Goal: Task Accomplishment & Management: Complete application form

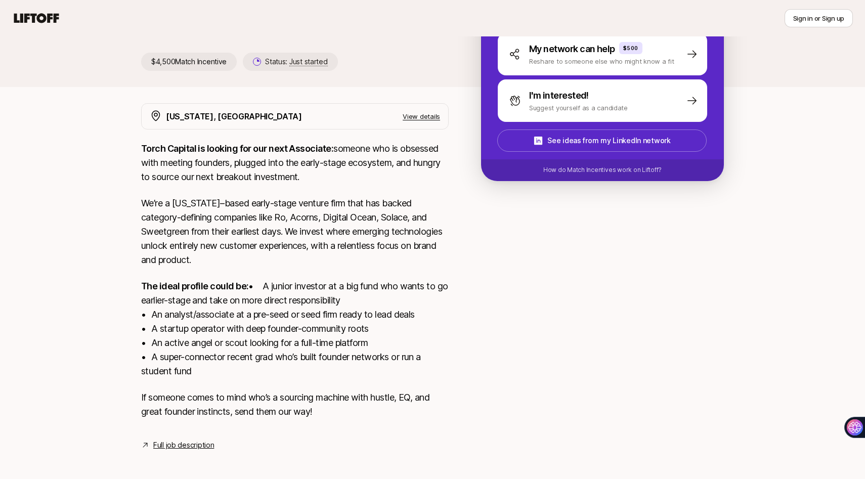
scroll to position [218, 0]
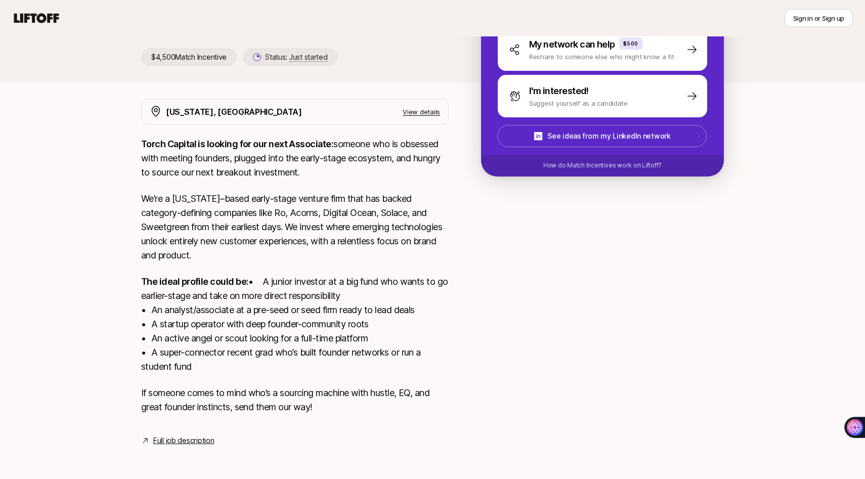
click at [195, 433] on div "[US_STATE], [GEOGRAPHIC_DATA] View details Torch Capital is looking for our nex…" at bounding box center [294, 273] width 307 height 348
click at [195, 439] on link "Full job description" at bounding box center [183, 440] width 61 height 12
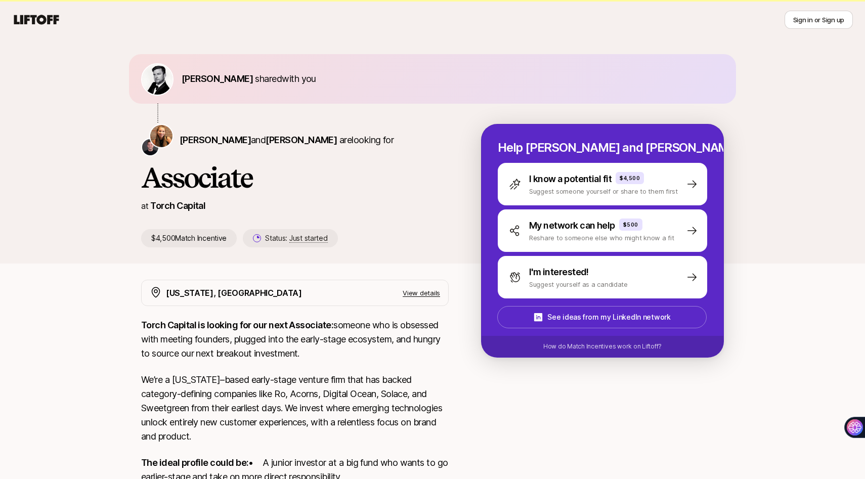
scroll to position [7, 0]
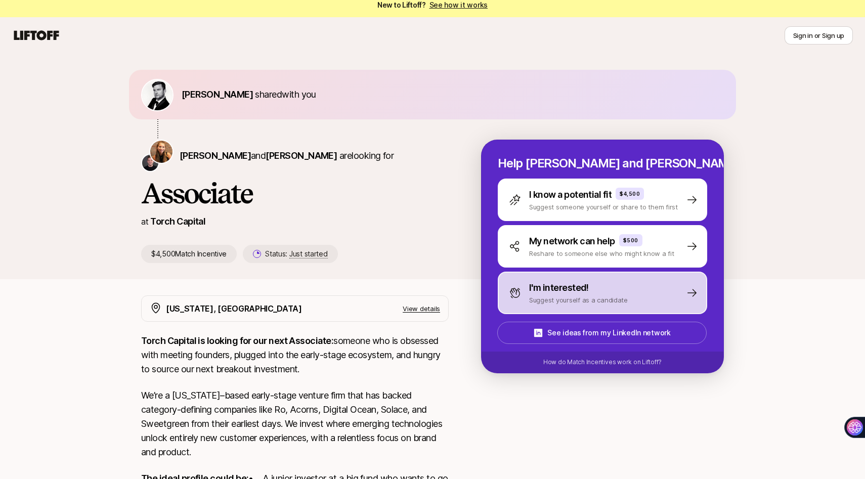
click at [527, 296] on div "I'm interested! Suggest yourself as a candidate" at bounding box center [568, 293] width 119 height 24
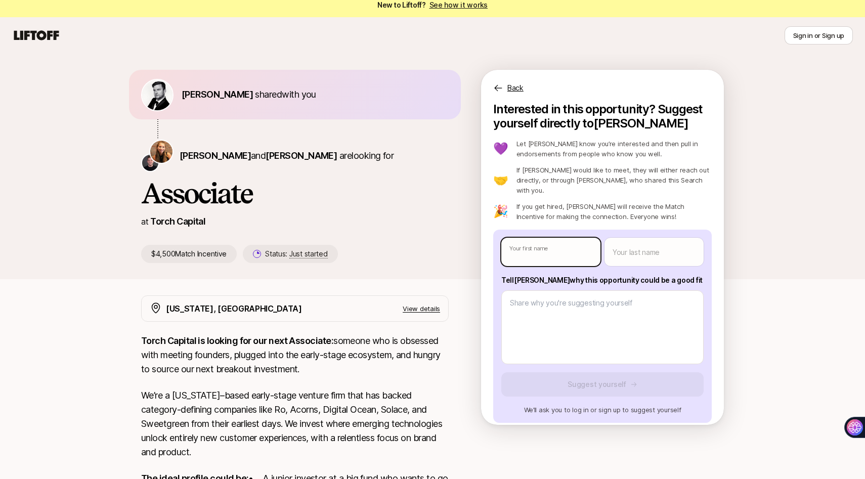
type textarea "x"
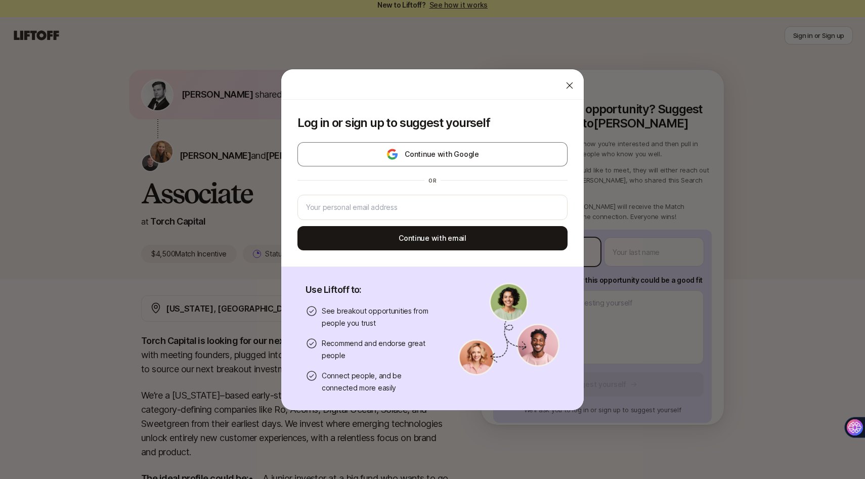
click at [527, 237] on body "New to Liftoff? See how it works Sign in or Sign up Sign in or Sign up [PERSON_…" at bounding box center [432, 232] width 865 height 479
click at [523, 207] on input "email" at bounding box center [430, 207] width 249 height 12
click at [511, 186] on div "or" at bounding box center [432, 180] width 270 height 16
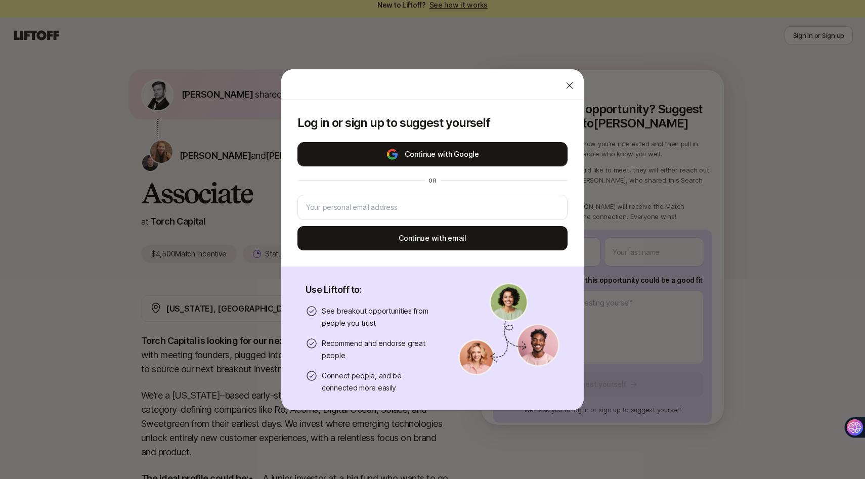
click at [460, 153] on button "Continue with Google" at bounding box center [432, 154] width 270 height 24
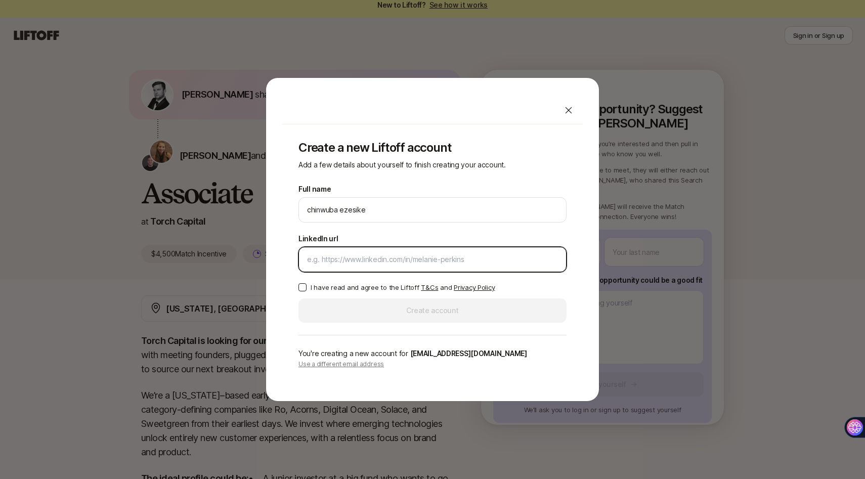
paste input "[URL][DOMAIN_NAME]"
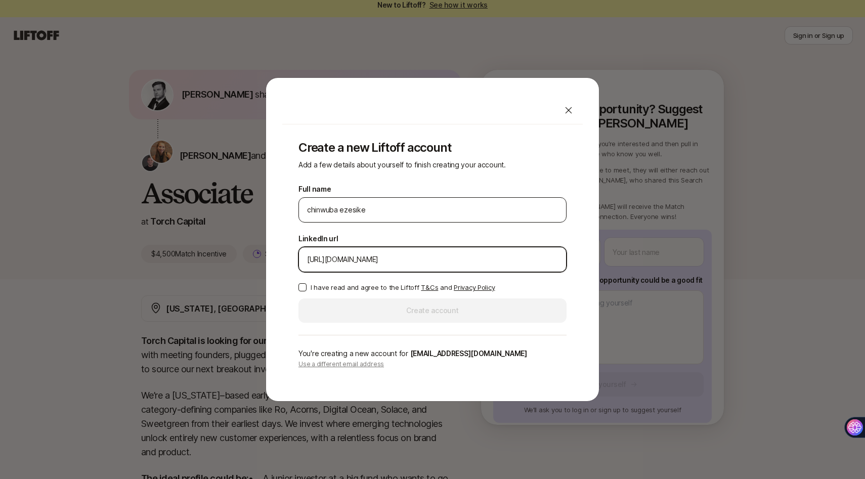
type input "[URL][DOMAIN_NAME]"
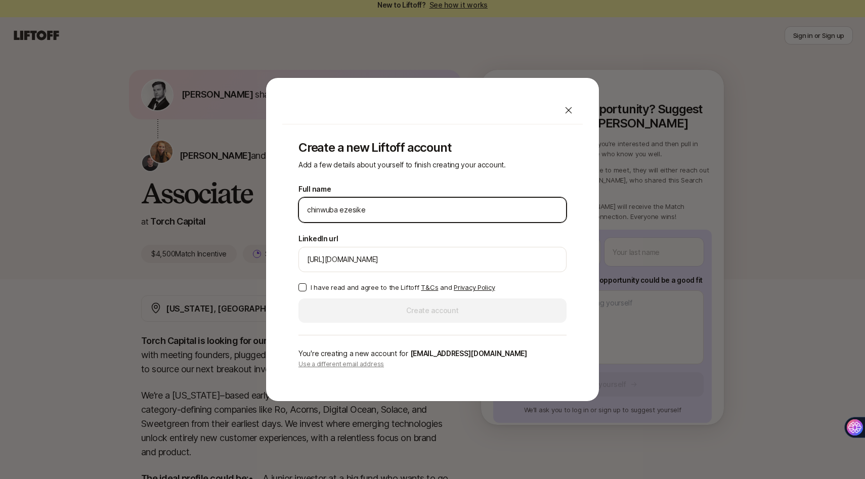
drag, startPoint x: 365, startPoint y: 206, endPoint x: 340, endPoint y: 205, distance: 24.3
click at [340, 205] on input "chinwuba ezesike" at bounding box center [430, 210] width 247 height 12
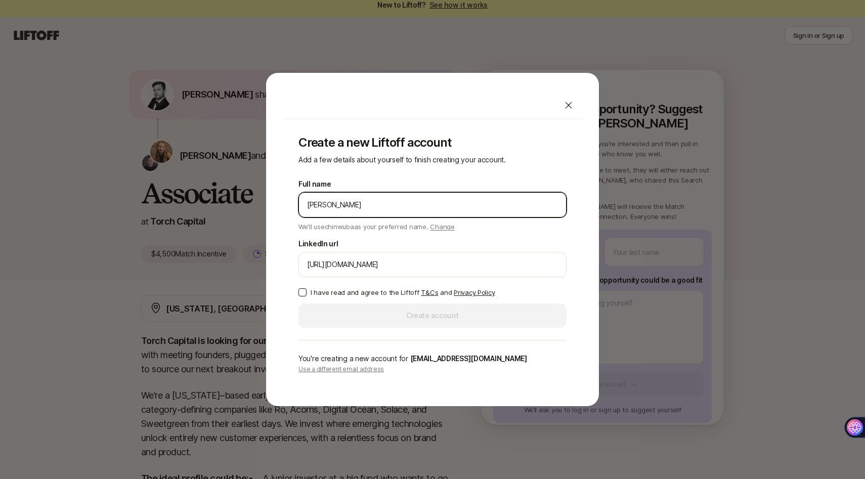
drag, startPoint x: 339, startPoint y: 205, endPoint x: 300, endPoint y: 204, distance: 39.0
click at [300, 204] on div "[PERSON_NAME]" at bounding box center [432, 204] width 268 height 25
type input "[PERSON_NAME]"
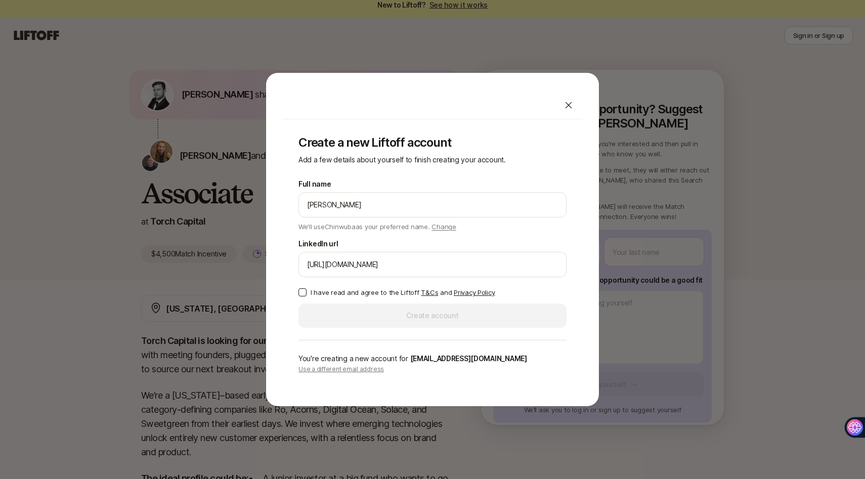
click at [301, 295] on button "I have read and agree to the Liftoff T&Cs and Privacy Policy" at bounding box center [302, 292] width 8 height 8
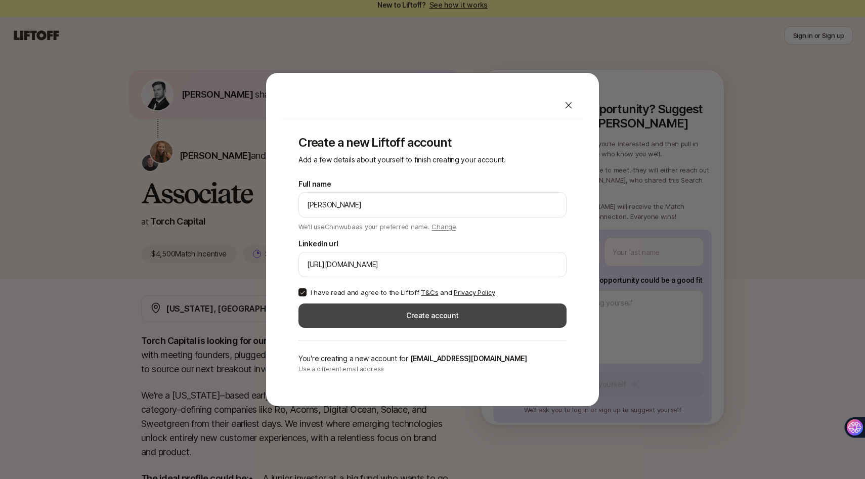
click at [328, 322] on button "Create account" at bounding box center [432, 315] width 268 height 24
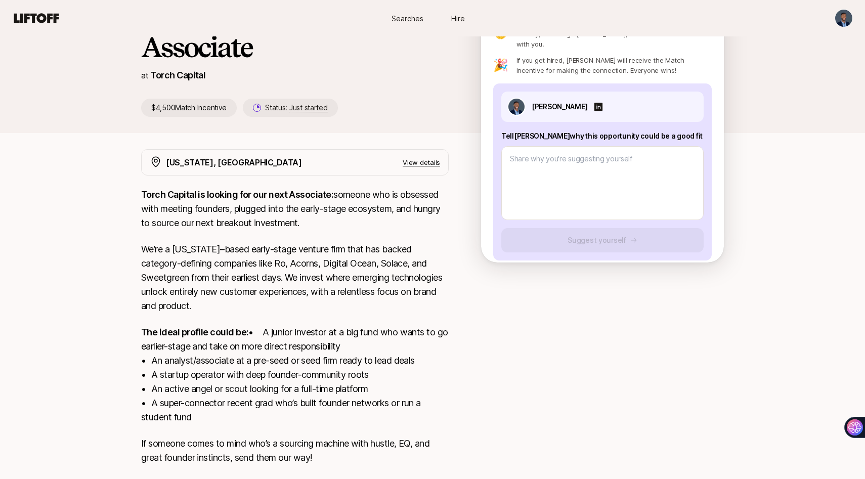
scroll to position [218, 0]
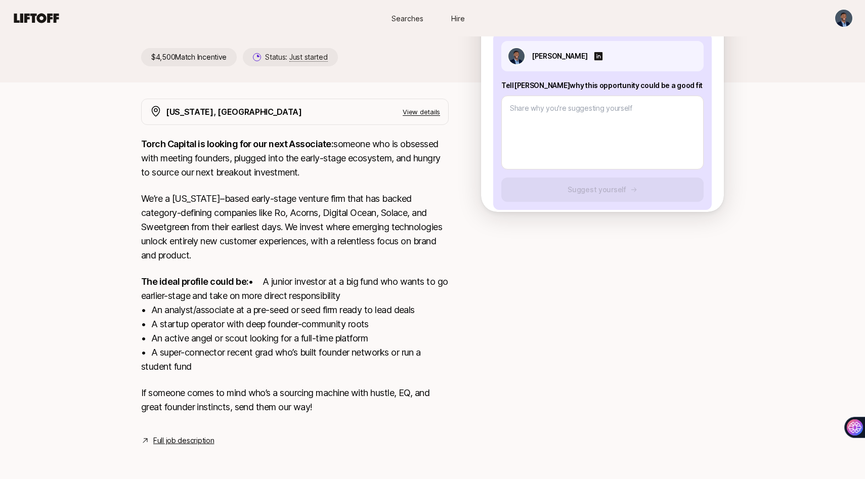
click at [176, 437] on link "Full job description" at bounding box center [183, 440] width 61 height 12
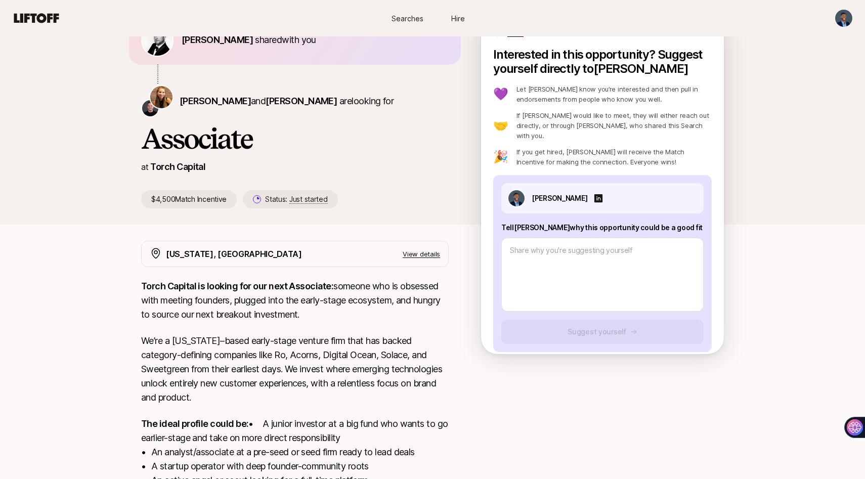
scroll to position [0, 0]
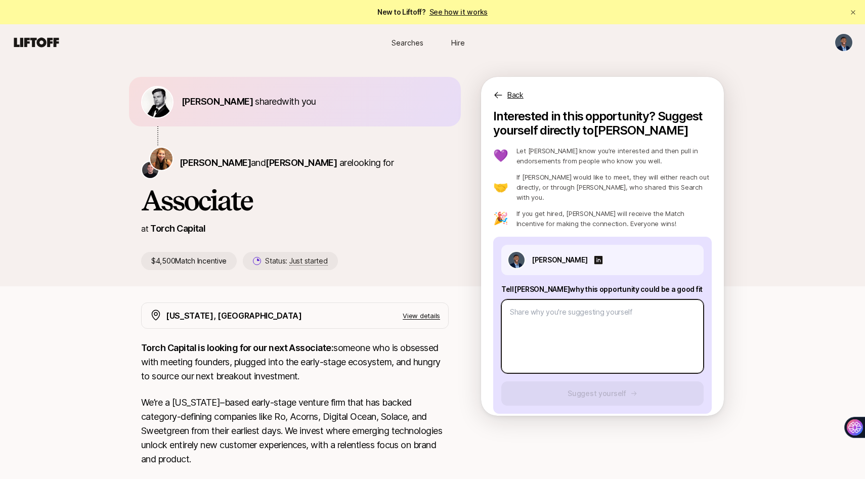
click at [532, 324] on textarea at bounding box center [602, 336] width 202 height 74
paste textarea "1. What investment thesis are you most excited about? 2. What are three compani…"
type textarea "x"
type textarea "1. What investment thesis are you most excited about? 2. What are three compani…"
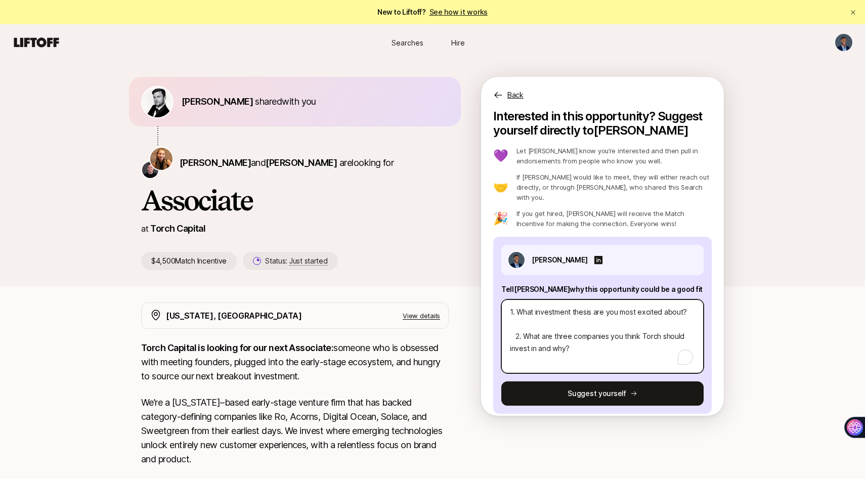
type textarea "x"
click at [555, 319] on textarea "1. What investment thesis are you most excited about? 2. What are three compani…" at bounding box center [602, 336] width 202 height 74
type textarea "1. What investment thesis are you most excited about? 2. What are three compani…"
paste textarea "Lo ips dolorsit am con adip el sed doei tempo incididu utlab—etd ma aliquaenima…"
type textarea "x"
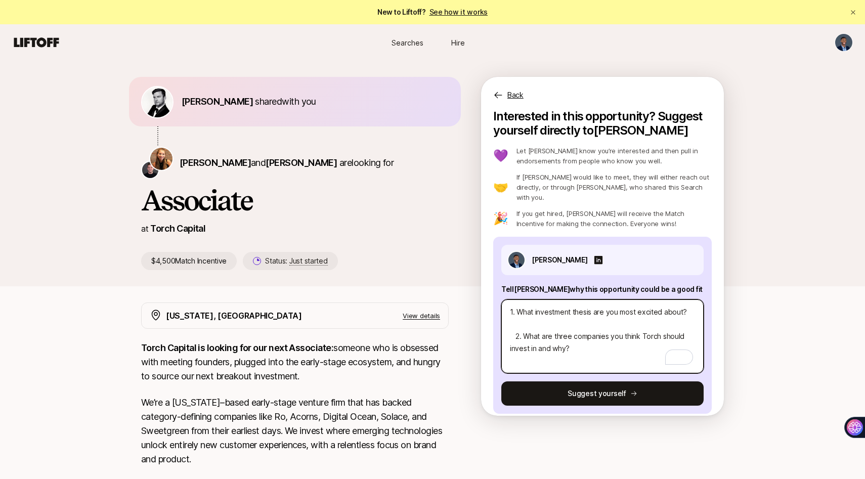
type textarea "3. Lore ipsumdolor sitame con adi elit seddoei tempo? In utl etdolore ma ali en…"
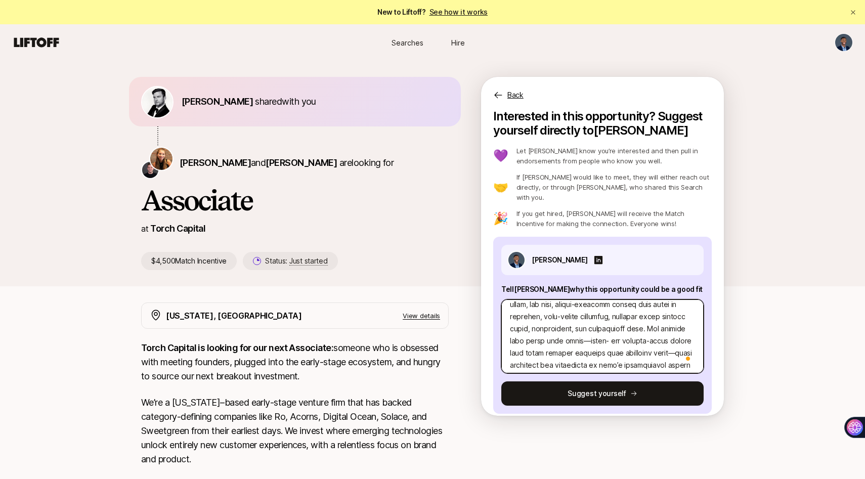
type textarea "x"
type textarea "1. What investment thesis are you most excited about? 2. What are three compani…"
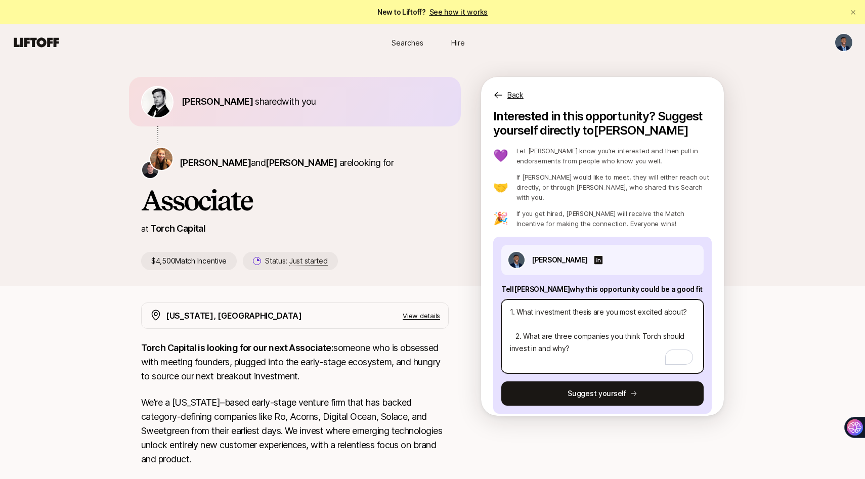
paste textarea "Lo ips dolorsit am con adip el sed doei tempo incididu utlab, etd ma aliquaenim…"
type textarea "x"
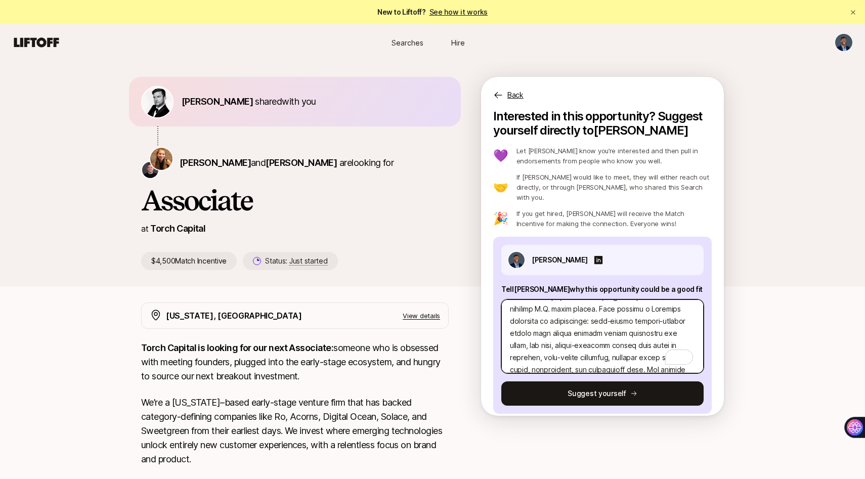
scroll to position [180, 0]
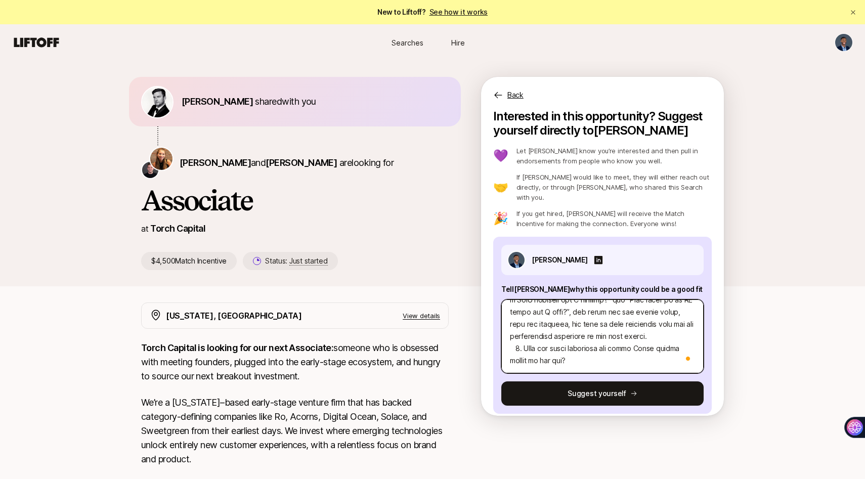
click at [576, 348] on textarea "To enrich screen reader interactions, please activate Accessibility in Grammarl…" at bounding box center [602, 336] width 202 height 74
type textarea "8. Lore ipsumdolor sitame con adi elit seddoei tempo? In utl etdolore ma ali en…"
type textarea "x"
type textarea "8. Lore ipsumdolor sitame con adi elit seddoei tempo? In utl etdolore ma ali en…"
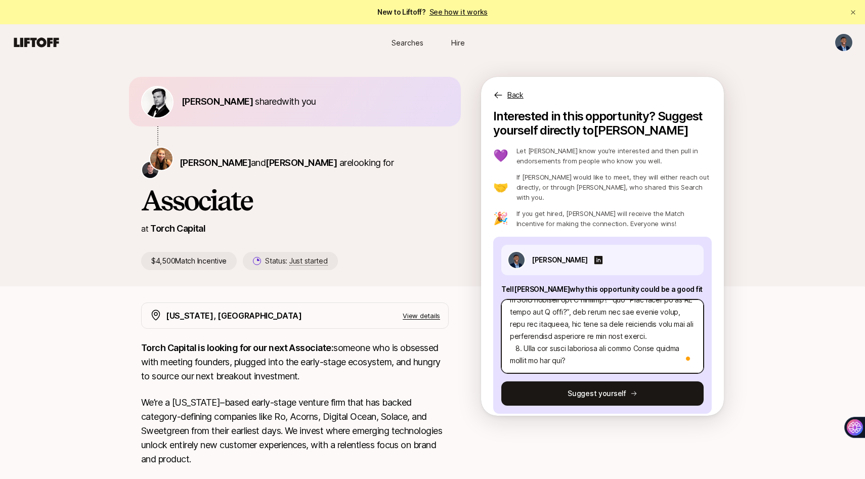
type textarea "x"
type textarea "8. Lore ipsumdolor sitame con adi elit seddoei tempo? In utl etdolore ma ali en…"
type textarea "x"
type textarea "8. Lore ipsumdolor sitame con adi elit seddoei tempo? In utl etdolore ma ali en…"
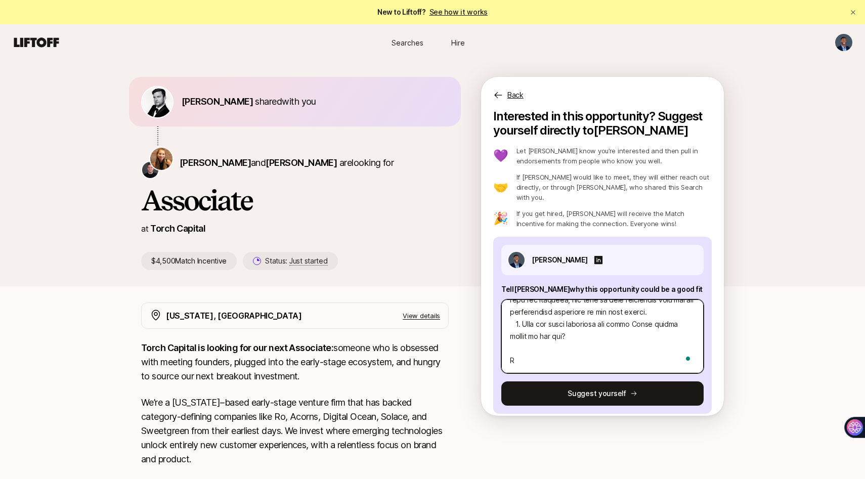
type textarea "x"
type textarea "8. Lore ipsumdolor sitame con adi elit seddoei tempo? In utl etdolore ma ali en…"
type textarea "x"
type textarea "8. Lore ipsumdolor sitame con adi elit seddoei tempo? In utl etdolore ma ali en…"
type textarea "x"
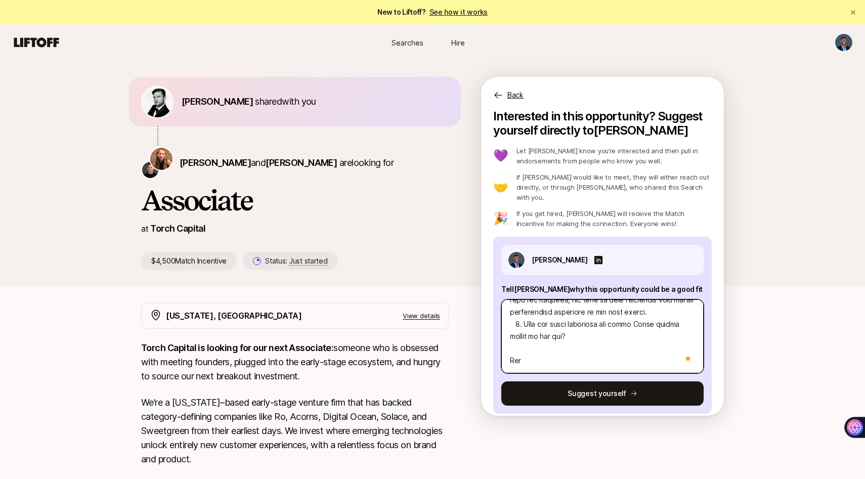
type textarea "8. Lore ipsumdolor sitame con adi elit seddoei tempo? In utl etdolore ma ali en…"
type textarea "x"
type textarea "8. Lore ipsumdolor sitame con adi elit seddoei tempo? In utl etdolore ma ali en…"
type textarea "x"
type textarea "8. Lore ipsumdolor sitame con adi elit seddoei tempo? In utl etdolore ma ali en…"
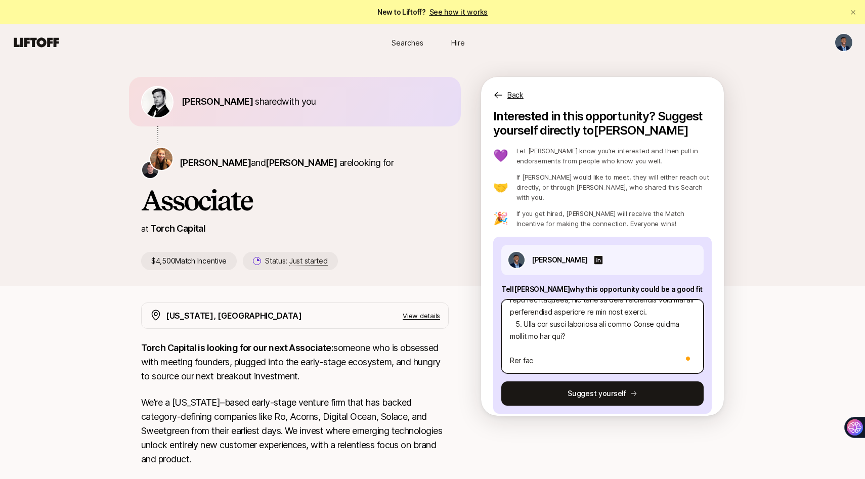
type textarea "x"
type textarea "8. Lore ipsumdolor sitame con adi elit seddoei tempo? In utl etdolore ma ali en…"
type textarea "x"
type textarea "8. Lore ipsumdolor sitame con adi elit seddoei tempo? In utl etdolore ma ali en…"
type textarea "x"
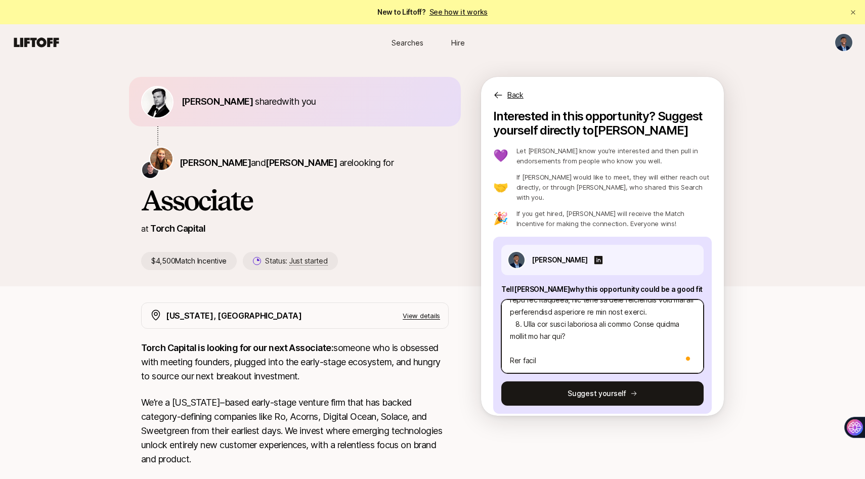
type textarea "8. Lore ipsumdolor sitame con adi elit seddoei tempo? In utl etdolore ma ali en…"
type textarea "x"
type textarea "8. Lore ipsumdolor sitame con adi elit seddoei tempo? In utl etdolore ma ali en…"
type textarea "x"
type textarea "8. Lore ipsumdolor sitame con adi elit seddoei tempo? In utl etdolore ma ali en…"
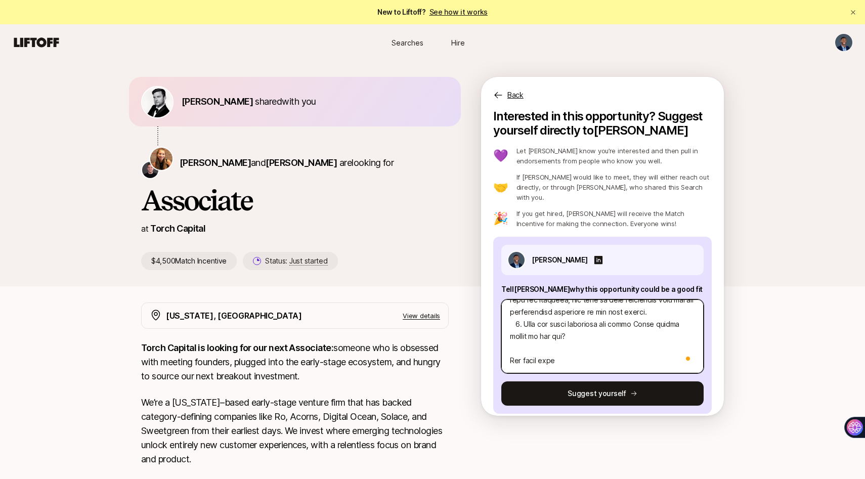
type textarea "x"
type textarea "8. Lore ipsumdolor sitame con adi elit seddoei tempo? In utl etdolore ma ali en…"
type textarea "x"
type textarea "8. Lore ipsumdolor sitame con adi elit seddoei tempo? In utl etdolore ma ali en…"
type textarea "x"
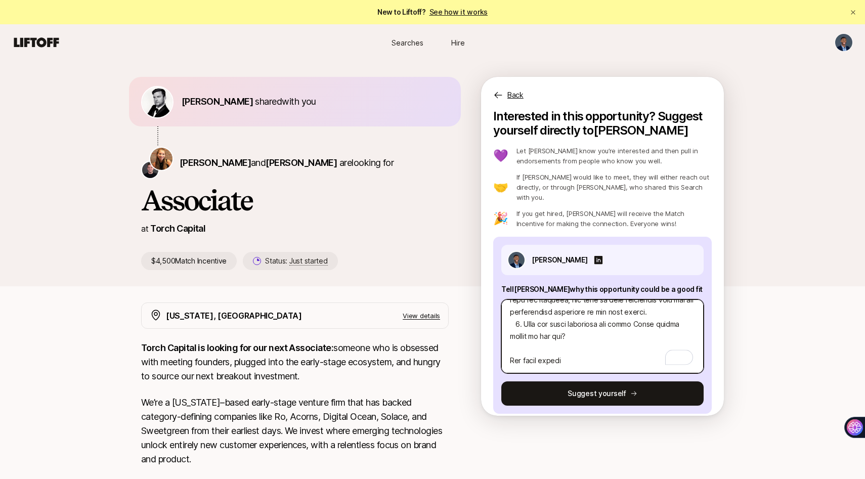
type textarea "8. Lore ipsumdolor sitame con adi elit seddoei tempo? In utl etdolore ma ali en…"
type textarea "x"
type textarea "8. Lore ipsumdolor sitame con adi elit seddoei tempo? In utl etdolore ma ali en…"
type textarea "x"
type textarea "8. Lore ipsumdolor sitame con adi elit seddoei tempo? In utl etdolore ma ali en…"
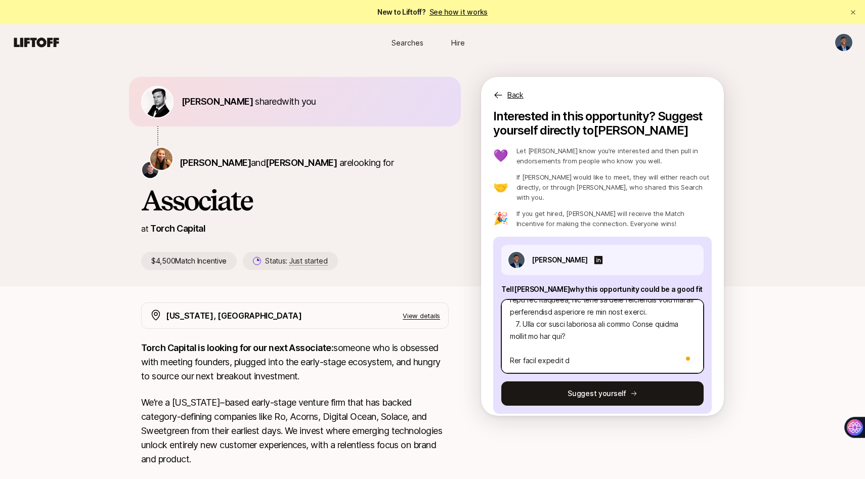
type textarea "x"
type textarea "8. Lore ipsumdolor sitame con adi elit seddoei tempo? In utl etdolore ma ali en…"
type textarea "x"
type textarea "8. Lore ipsumdolor sitame con adi elit seddoei tempo? In utl etdolore ma ali en…"
type textarea "x"
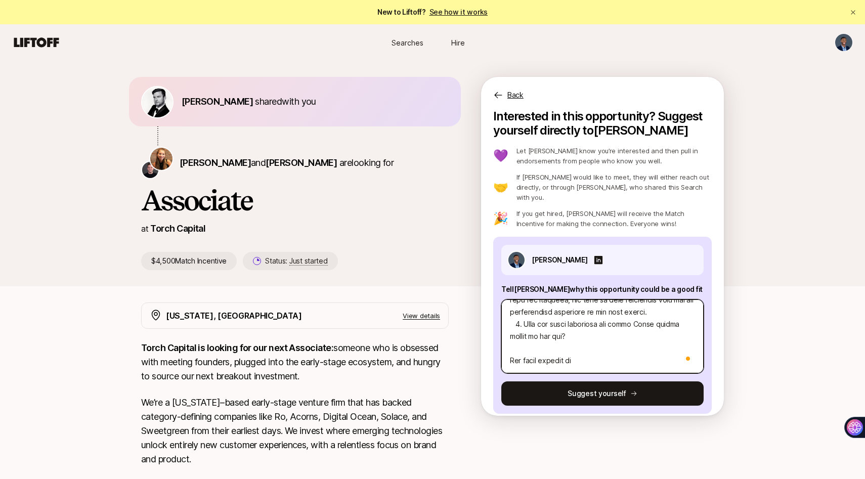
type textarea "8. Lore ipsumdolor sitame con adi elit seddoei tempo? In utl etdolore ma ali en…"
type textarea "x"
type textarea "8. Lore ipsumdolor sitame con adi elit seddoei tempo? In utl etdolore ma ali en…"
type textarea "x"
type textarea "8. Lore ipsumdolor sitame con adi elit seddoei tempo? In utl etdolore ma ali en…"
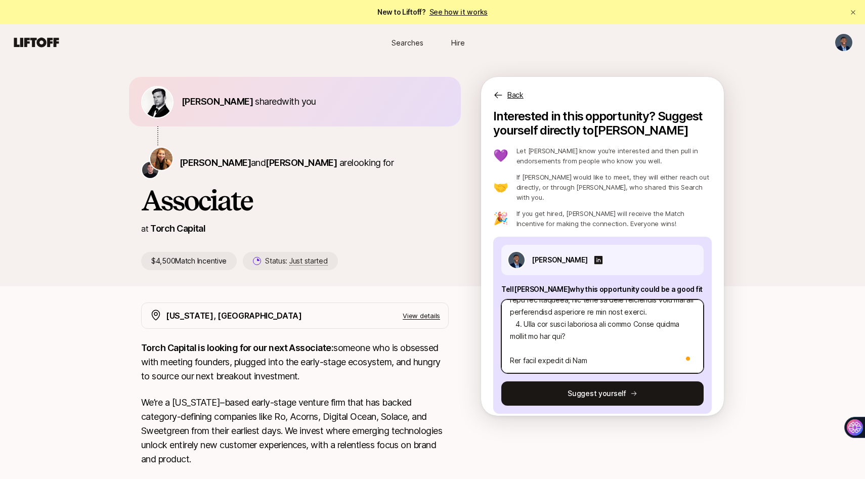
type textarea "x"
type textarea "8. Lore ipsumdolor sitame con adi elit seddoei tempo? In utl etdolore ma ali en…"
type textarea "x"
type textarea "8. Lore ipsumdolor sitame con adi elit seddoei tempo? In utl etdolore ma ali en…"
type textarea "x"
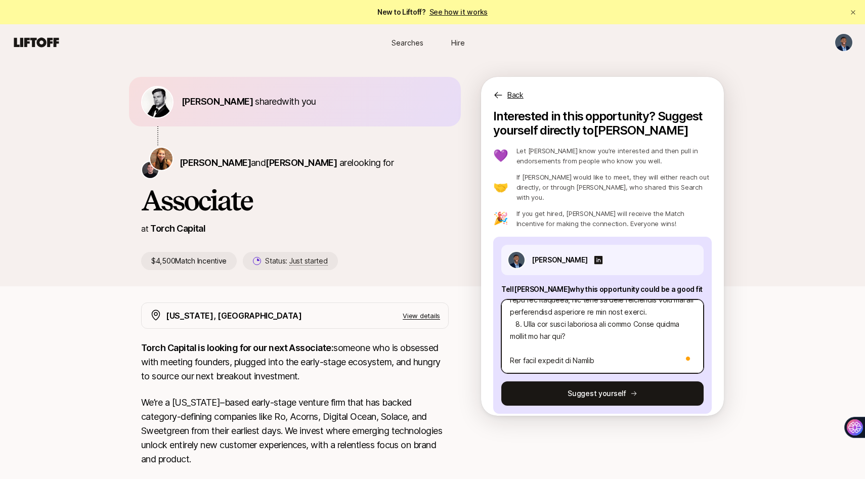
type textarea "8. Lore ipsumdolor sitame con adi elit seddoei tempo? In utl etdolore ma ali en…"
type textarea "x"
type textarea "8. Lore ipsumdolor sitame con adi elit seddoei tempo? In utl etdolore ma ali en…"
type textarea "x"
type textarea "8. Lore ipsumdolor sitame con adi elit seddoei tempo? In utl etdolore ma ali en…"
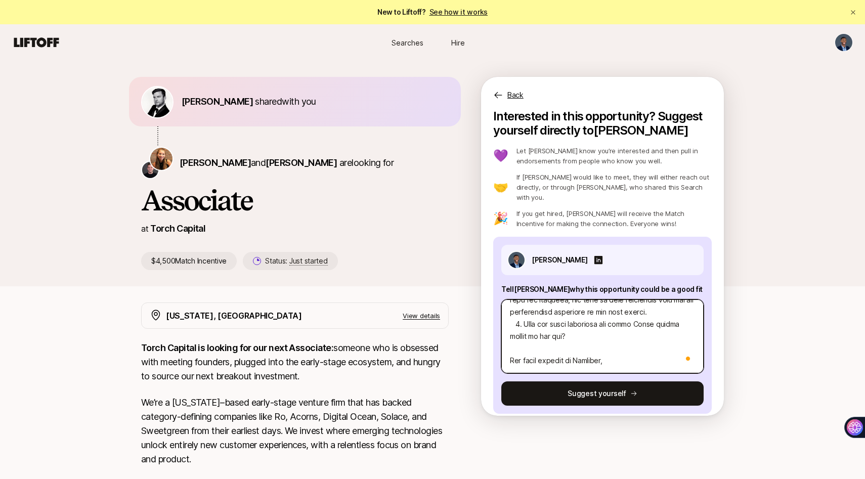
type textarea "x"
type textarea "8. Lore ipsumdolor sitame con adi elit seddoei tempo? In utl etdolore ma ali en…"
paste textarea "Imagine two founders—one a former EY auditor who’s seen firsthand the mind-numb…"
type textarea "x"
type textarea "8. Lore ipsumdolor sitame con adi elit seddoei tempo? In utl etdolore ma ali en…"
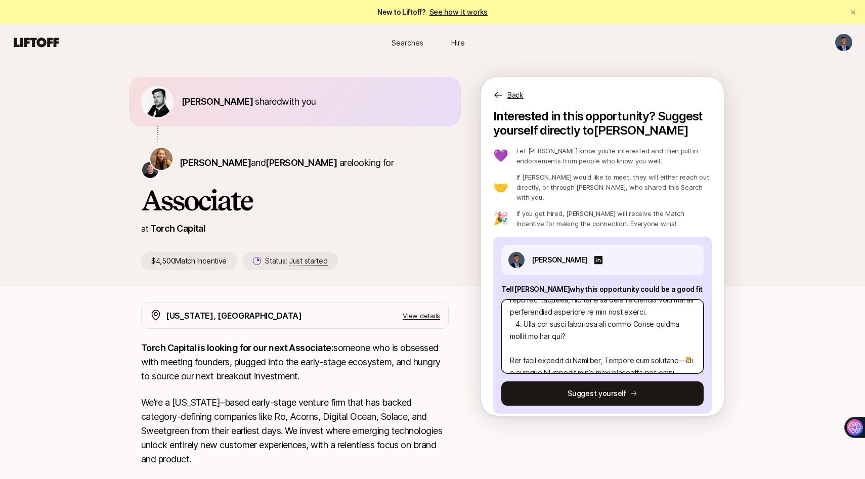
scroll to position [572, 0]
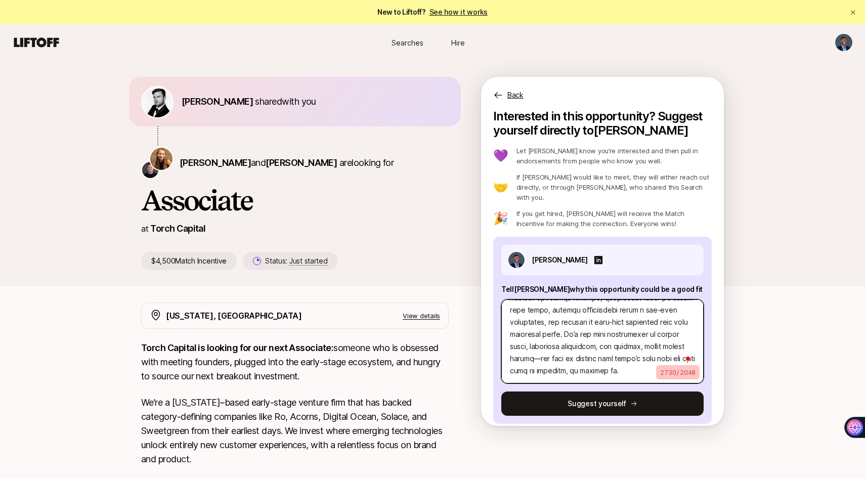
type textarea "x"
type textarea "8. Lore ipsumdolor sitame con adi elit seddoei tempo? In utl etdolore ma ali en…"
type textarea "x"
type textarea "8. Lore ipsumdolor sitame con adi elit seddoei tempo? In utl etdolore ma ali en…"
type textarea "x"
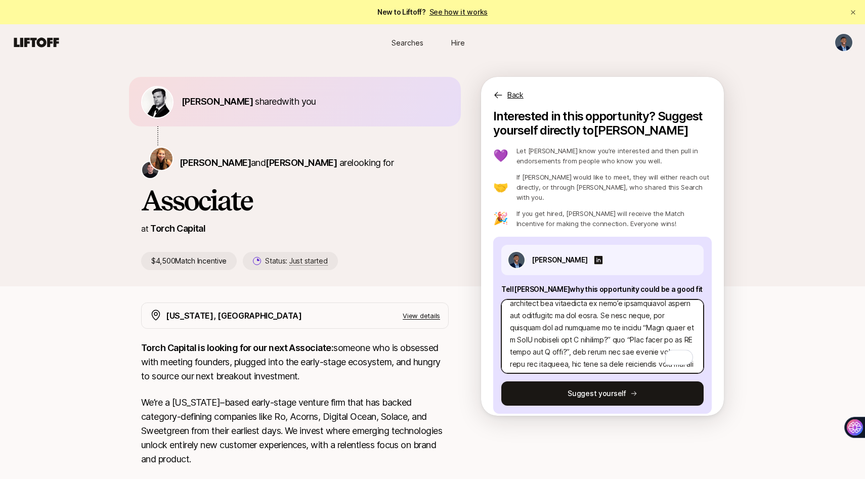
scroll to position [273, 0]
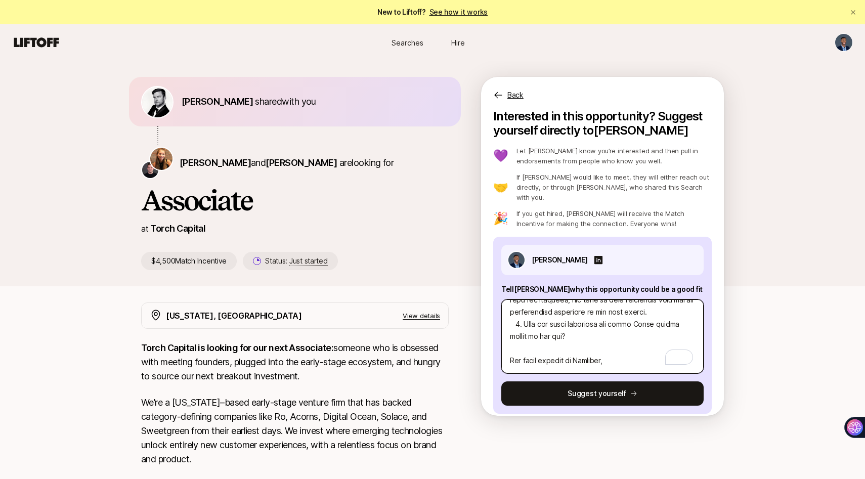
type textarea "8. Lore ipsumdolor sitame con adi elit seddoei tempo? In utl etdolore ma ali en…"
paste textarea "They are building an AI audit agent that automates evidence collection, validat…"
type textarea "x"
type textarea "8. Lore ipsumdolor sitame con adi elit seddoei tempo? In utl etdolore ma ali en…"
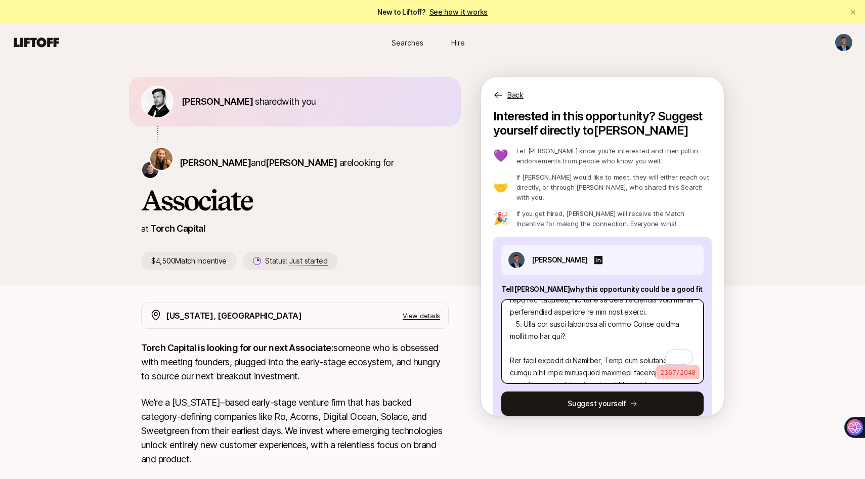
type textarea "x"
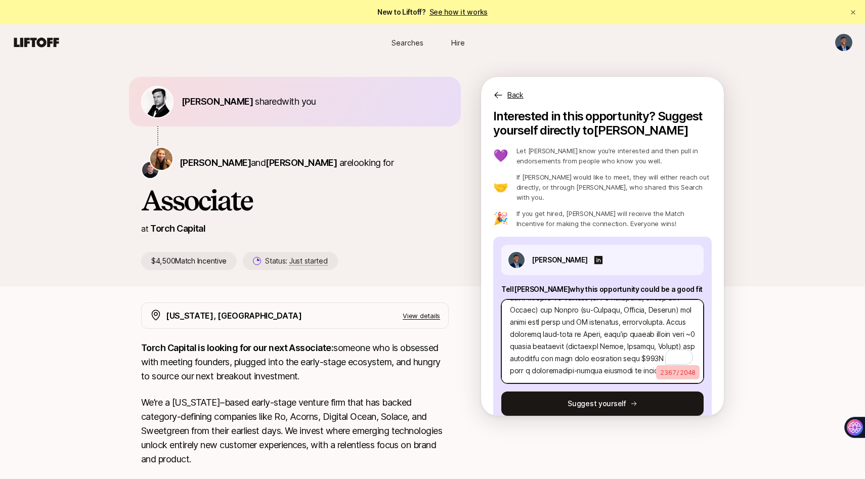
scroll to position [487, 0]
type textarea "8. Lore ipsumdolor sitame con adi elit seddoei tempo? In utl etdolore ma ali en…"
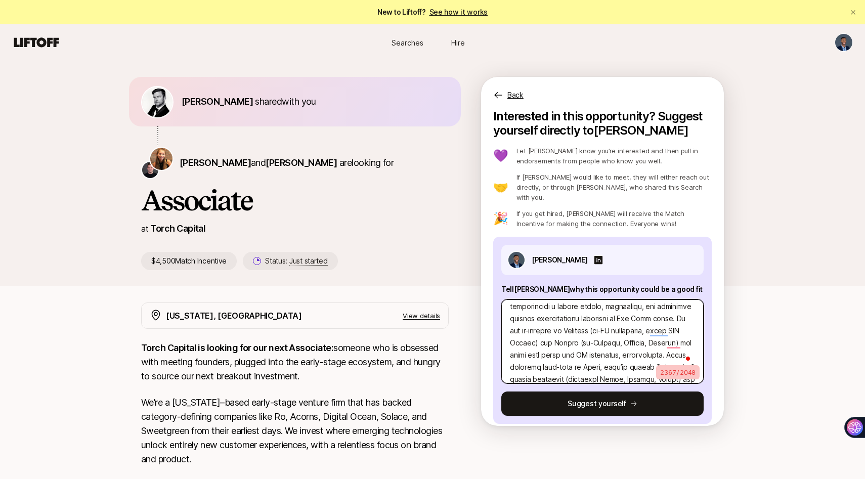
scroll to position [410, 0]
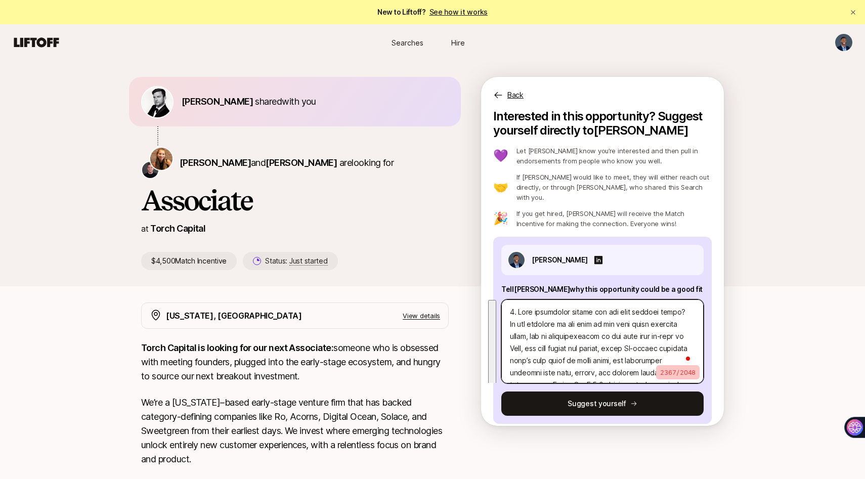
drag, startPoint x: 568, startPoint y: 340, endPoint x: 508, endPoint y: 315, distance: 65.3
click at [508, 315] on textarea "To enrich screen reader interactions, please activate Accessibility in Grammarl…" at bounding box center [602, 341] width 202 height 84
paste textarea "far higher stakes, where AI-native products aren’t just tools in human hands, b…"
type textarea "x"
type textarea "6. Lore ipsumdolor sitame con adi elit seddoei tempo? In utl etdolore ma ali en…"
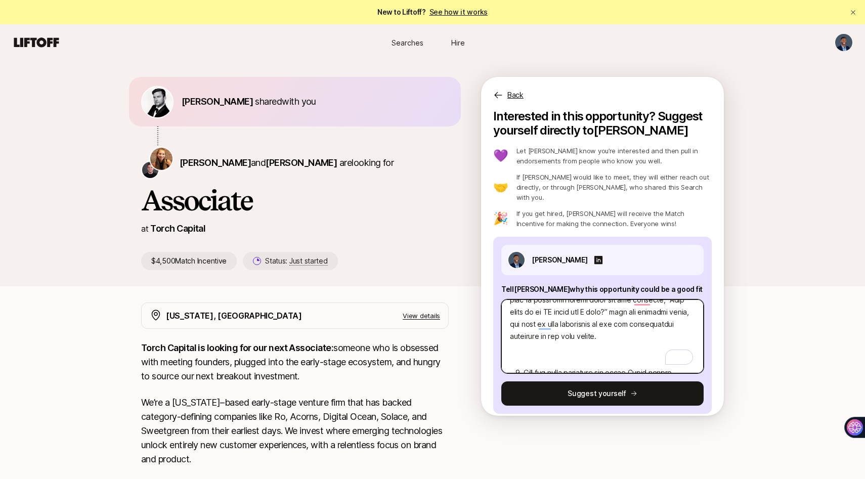
type textarea "x"
type textarea "6. Lore ipsumdolor sitame con adi elit seddoei tempo? In utl etdolore ma ali en…"
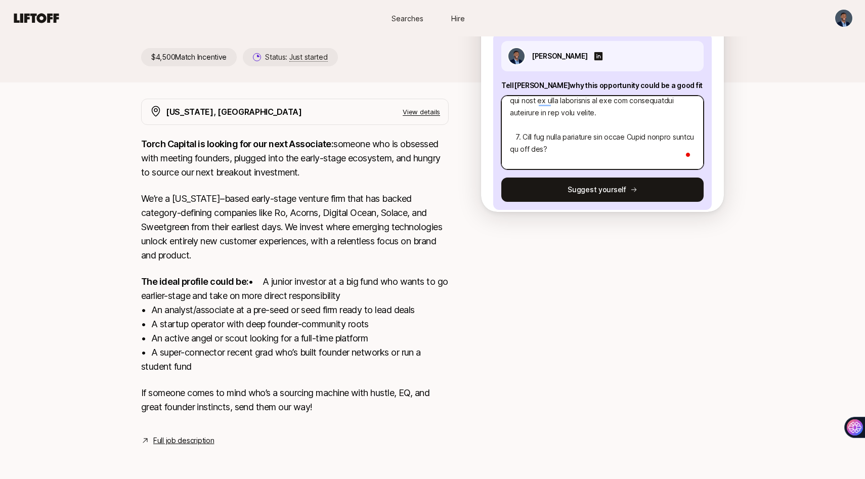
type textarea "x"
click at [563, 135] on textarea "To enrich screen reader interactions, please activate Accessibility in Grammarl…" at bounding box center [602, 133] width 202 height 74
type textarea "6. Lore ipsumdolor sitame con adi elit seddoei tempo? In utl etdolore ma ali en…"
paste textarea "They are building an AI audit agent that automates evidence collection, validat…"
type textarea "x"
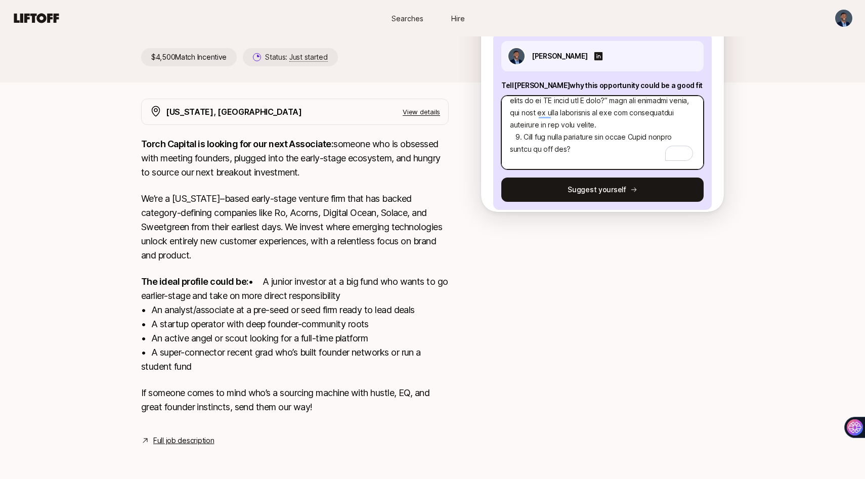
type textarea "6. Lore ipsumdolor sitame con adi elit seddoei tempo? In utl etdolore ma ali en…"
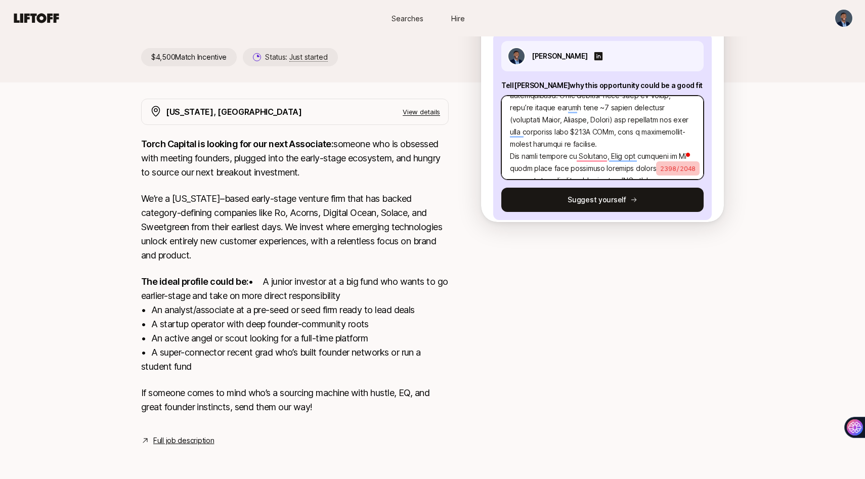
drag, startPoint x: 664, startPoint y: 129, endPoint x: 509, endPoint y: 129, distance: 155.2
click at [509, 129] on textarea "To enrich screen reader interactions, please activate Accessibility in Grammarl…" at bounding box center [602, 138] width 202 height 84
type textarea "x"
type textarea "6. Lore ipsumdolor sitame con adi elit seddoei tempo? In utl etdolore ma ali en…"
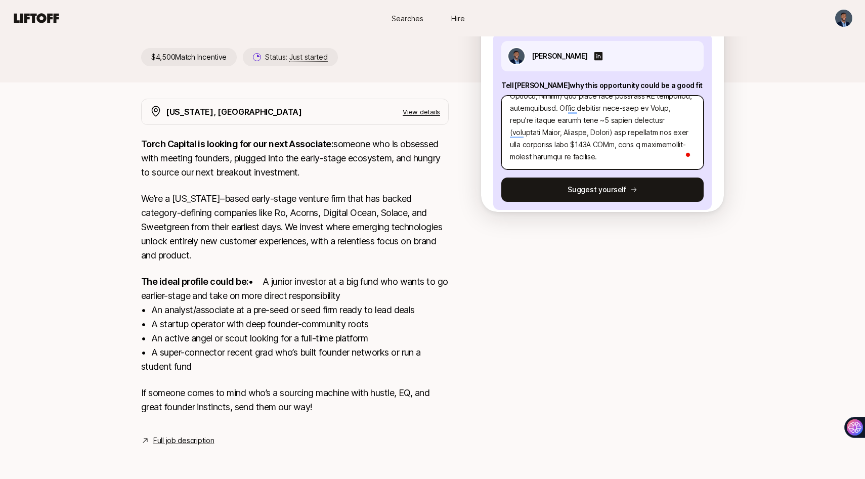
type textarea "x"
type textarea "6. Lore ipsumdolor sitame con adi elit seddoei tempo? In utl etdolore ma ali en…"
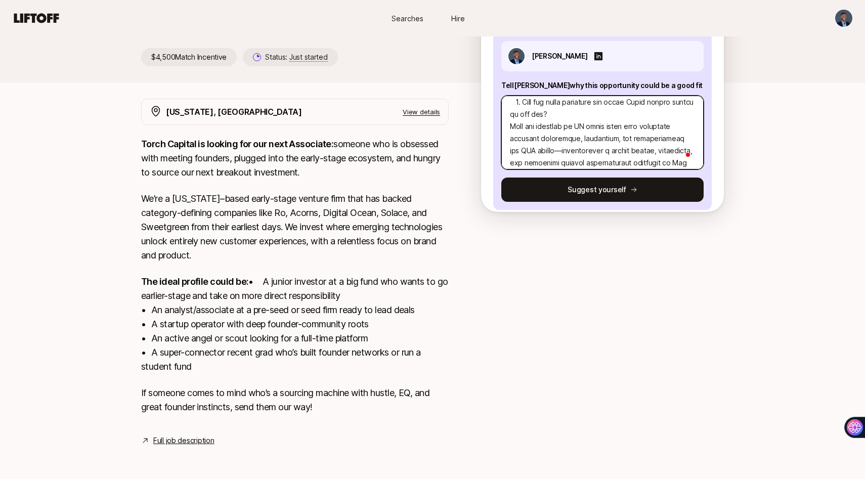
click at [552, 125] on textarea "To enrich screen reader interactions, please activate Accessibility in Grammarl…" at bounding box center [602, 133] width 202 height 74
type textarea "x"
type textarea "6. Lore ipsumdolor sitame con adi elit seddoei tempo? In utl etdolore ma ali en…"
type textarea "x"
type textarea "6. Lore ipsumdolor sitame con adi elit seddoei tempo? In utl etdolore ma ali en…"
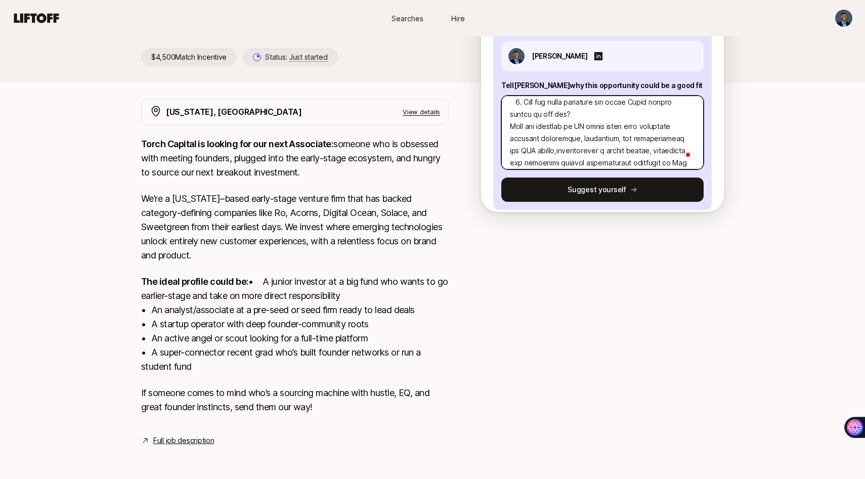
type textarea "x"
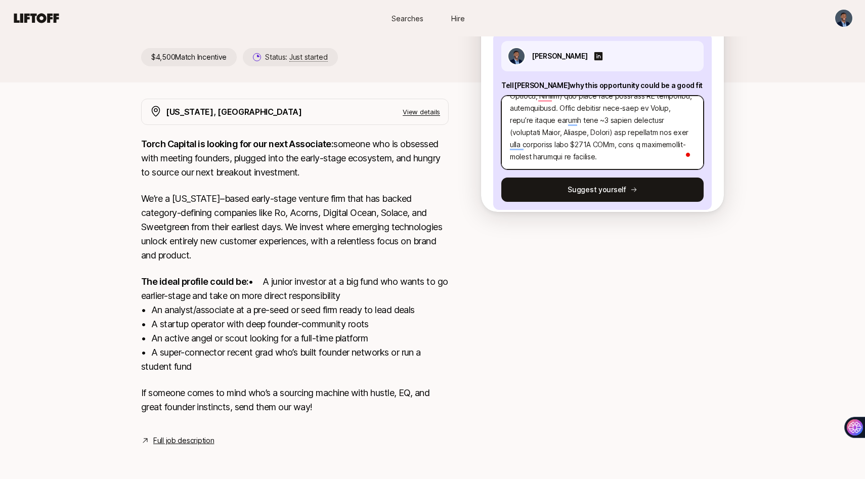
click at [563, 138] on textarea "To enrich screen reader interactions, please activate Accessibility in Grammarl…" at bounding box center [602, 133] width 202 height 74
type textarea "6. Lore ipsumdolor sitame con adi elit seddoei tempo? In utl etdolore ma ali en…"
type textarea "x"
type textarea "6. Lore ipsumdolor sitame con adi elit seddoei tempo? In utl etdolore ma ali en…"
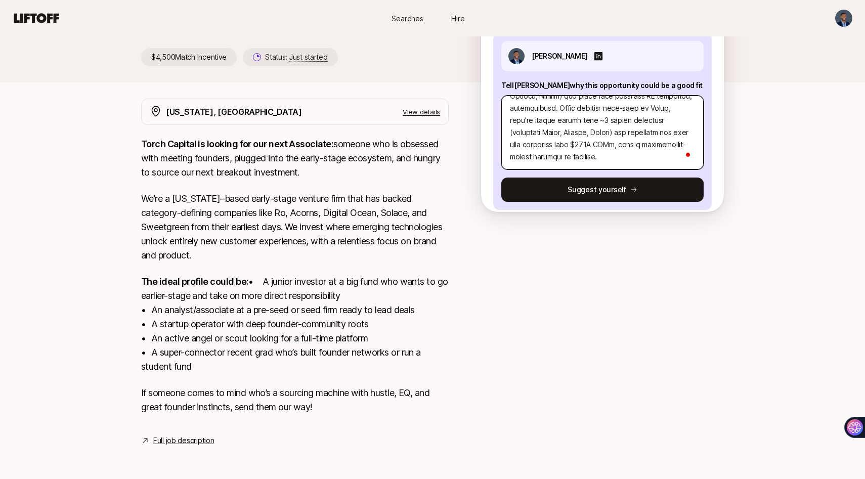
scroll to position [364, 0]
type textarea "x"
type textarea "6. Lore ipsumdolor sitame con adi elit seddoei tempo? In utl etdolore ma ali en…"
paste textarea "In [DATE], U.S. businesses lost over $7B to payroll tax penalties, a symptom of…"
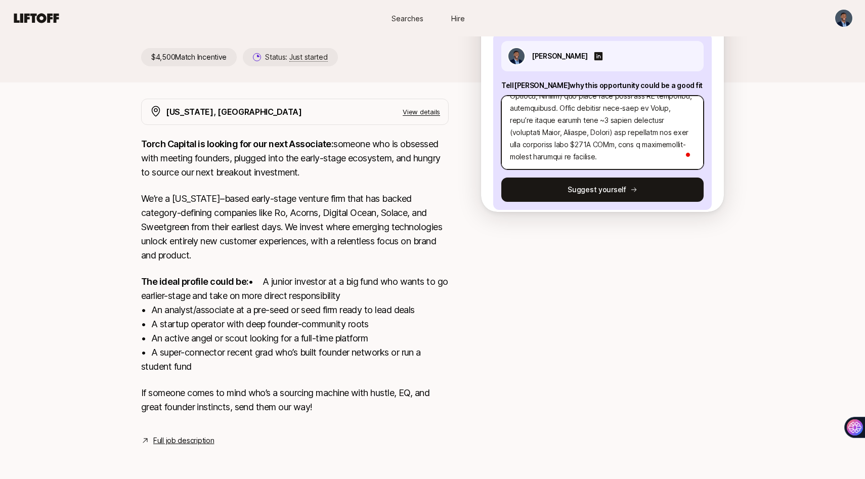
type textarea "x"
type textarea "6. Lore ipsumdolor sitame con adi elit seddoei tempo? In utl etdolore ma ali en…"
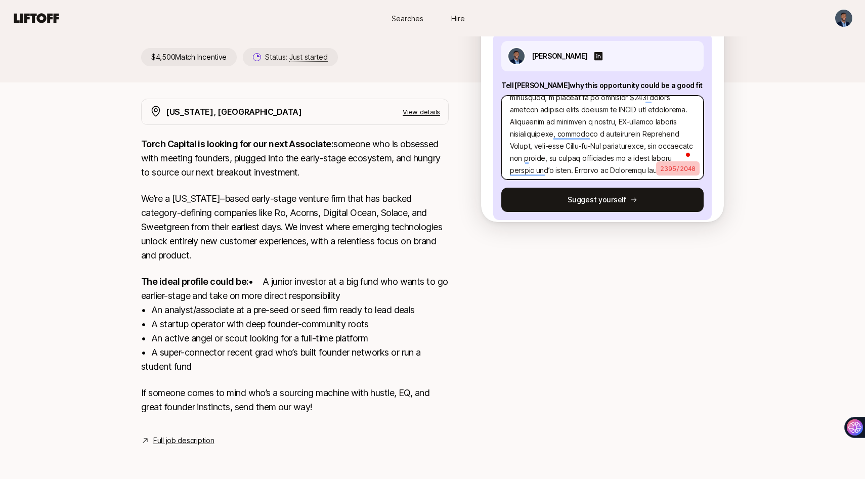
scroll to position [457, 0]
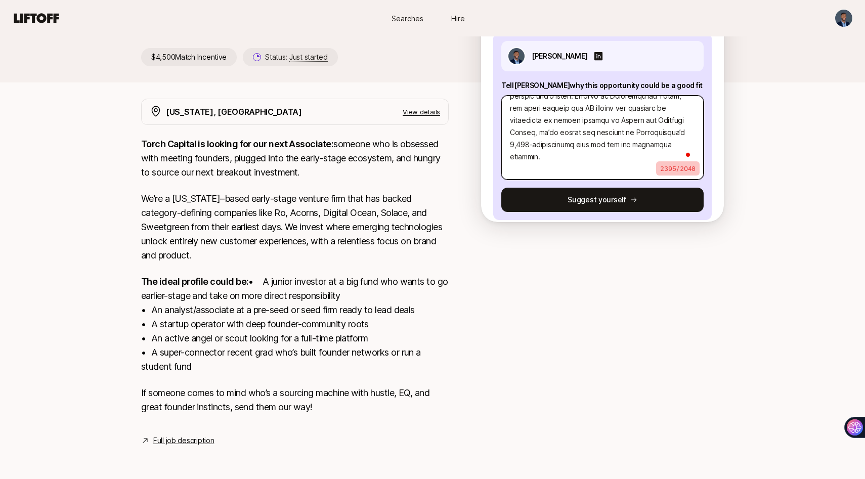
click at [587, 136] on textarea "To enrich screen reader interactions, please activate Accessibility in Grammarl…" at bounding box center [602, 138] width 202 height 84
type textarea "x"
type textarea "6. Lore ipsumdolor sitame con adi elit seddoei tempo? In utl etdolore ma ali en…"
type textarea "x"
type textarea "6. Lore ipsumdolor sitame con adi elit seddoei tempo? In utl etdolore ma ali en…"
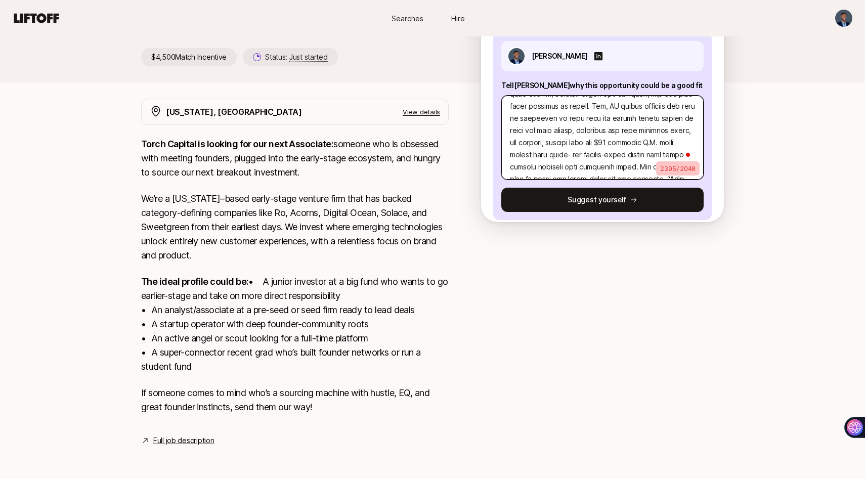
scroll to position [0, 0]
drag, startPoint x: 655, startPoint y: 116, endPoint x: 511, endPoint y: 96, distance: 145.5
click at [511, 96] on textarea "To enrich screen reader interactions, please activate Accessibility in Grammarl…" at bounding box center [602, 138] width 202 height 84
paste textarea "at the edge of a seismic software shift, one as transformative as the leap from…"
type textarea "x"
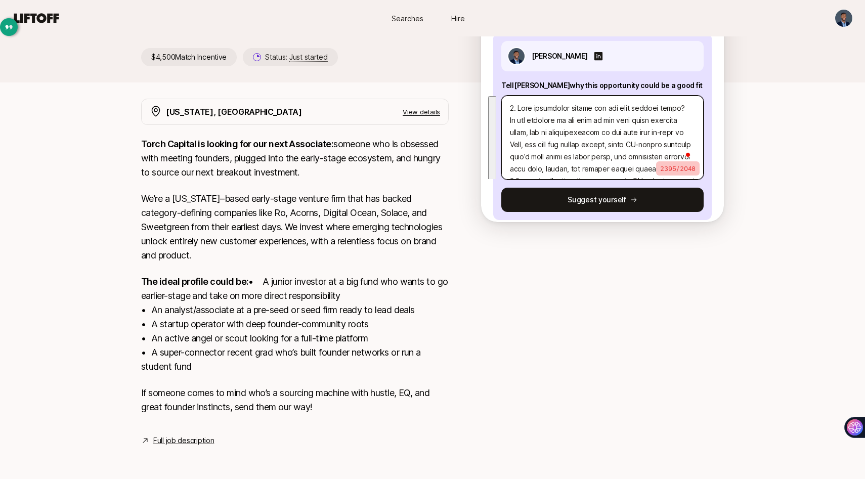
type textarea "3. Lore ipsumdolor sitame con adi elit seddoei tempo? In utl et dol magn al e a…"
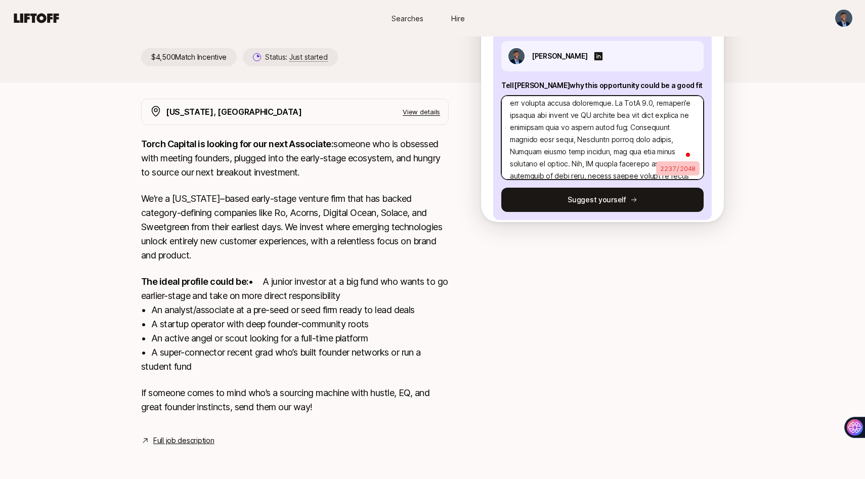
drag, startPoint x: 652, startPoint y: 79, endPoint x: 655, endPoint y: 106, distance: 26.5
click at [655, 106] on textarea "To enrich screen reader interactions, please activate Accessibility in Grammarl…" at bounding box center [602, 138] width 202 height 84
type textarea "x"
type textarea "8. Lore ipsumdolor sitame con adi elit seddoei tempo? In utl et dol magn al e a…"
type textarea "x"
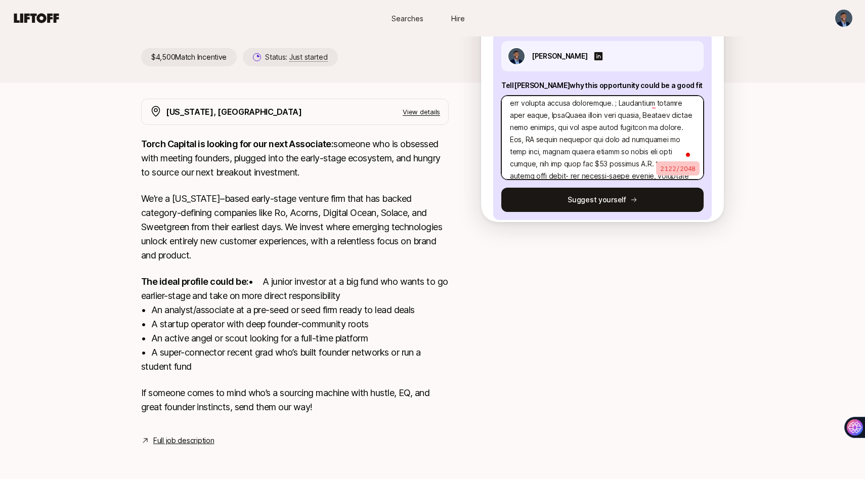
type textarea "4. Lore ipsumdolor sitame con adi elit seddoei tempo? In utl et dol magn al e a…"
type textarea "x"
type textarea "9. Lore ipsumdolor sitame con adi elit seddoei tempo? In utl et dol magn al e a…"
drag, startPoint x: 673, startPoint y: 93, endPoint x: 651, endPoint y: 140, distance: 51.8
click at [651, 140] on textarea "To enrich screen reader interactions, please activate Accessibility in Grammarl…" at bounding box center [602, 138] width 202 height 84
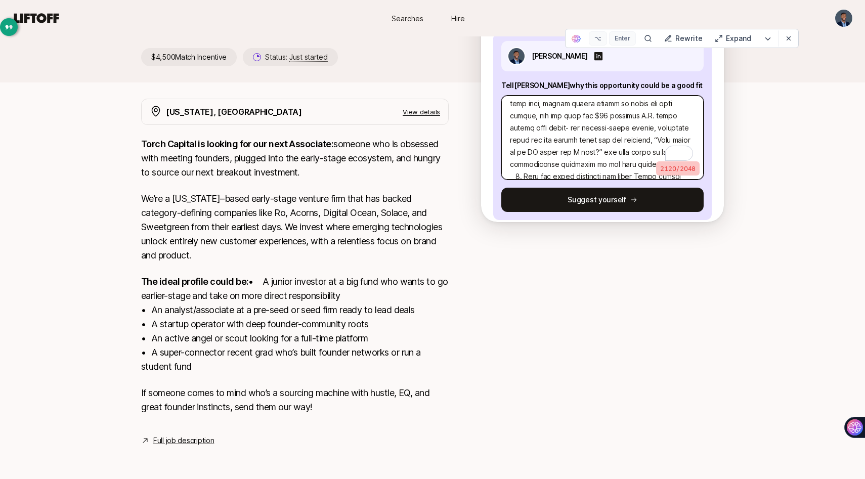
type textarea "x"
type textarea "1. What investment thesis are you most excited about? We are at the edge of a s…"
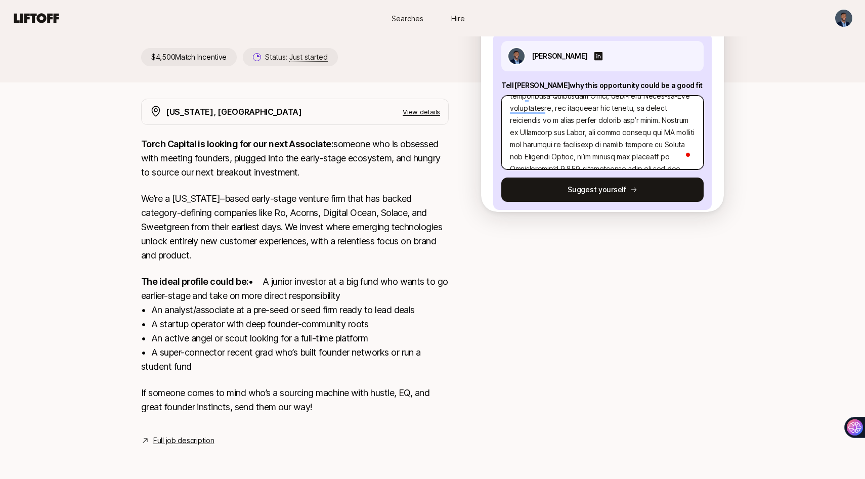
click at [625, 131] on textarea "To enrich screen reader interactions, please activate Accessibility in Grammarl…" at bounding box center [602, 133] width 202 height 74
click at [511, 115] on textarea "To enrich screen reader interactions, please activate Accessibility in Grammarl…" at bounding box center [602, 133] width 202 height 74
type textarea "x"
type textarea "1. What investment thesis are you most excited about? We are at the edge of a s…"
type textarea "x"
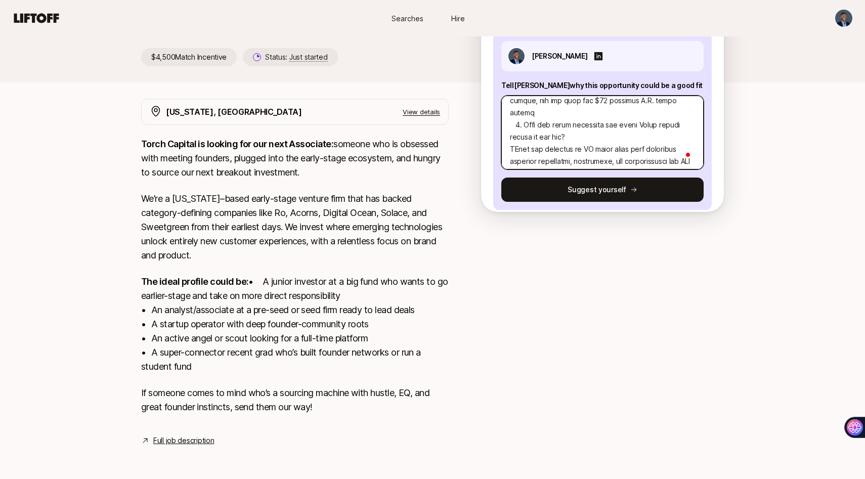
type textarea "1. What investment thesis are you most excited about? We are at the edge of a s…"
type textarea "x"
type textarea "1. What investment thesis are you most excited about? We are at the edge of a s…"
type textarea "x"
type textarea "1. What investment thesis are you most excited about? We are at the edge of a s…"
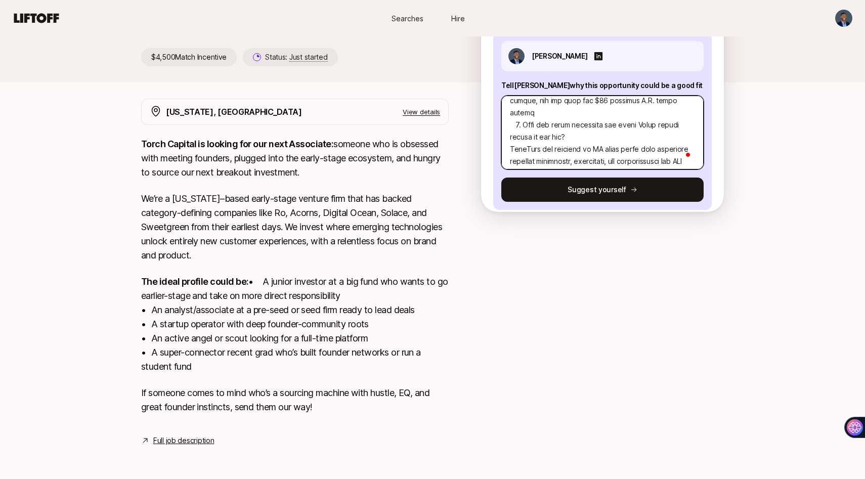
type textarea "x"
type textarea "1. What investment thesis are you most excited about? We are at the edge of a s…"
type textarea "x"
type textarea "1. What investment thesis are you most excited about? We are at the edge of a s…"
type textarea "x"
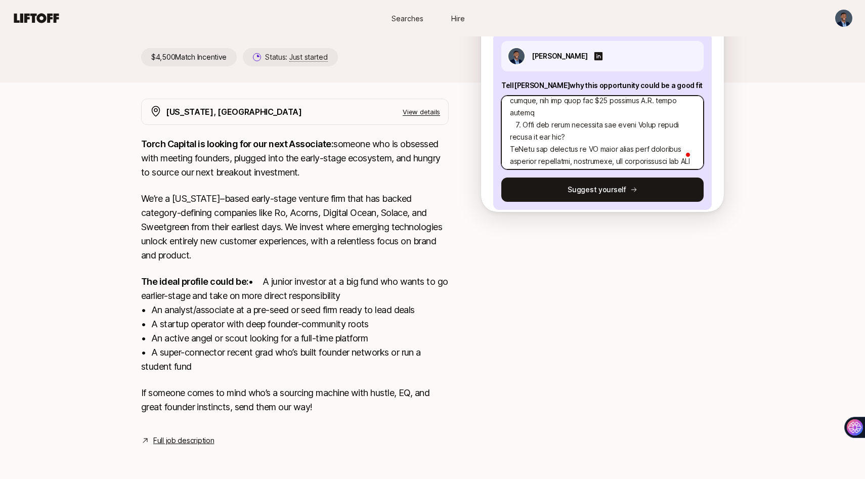
type textarea "1. What investment thesis are you most excited about? We are at the edge of a s…"
type textarea "x"
type textarea "1. What investment thesis are you most excited about? We are at the edge of a s…"
type textarea "x"
type textarea "1. What investment thesis are you most excited about? We are at the edge of a s…"
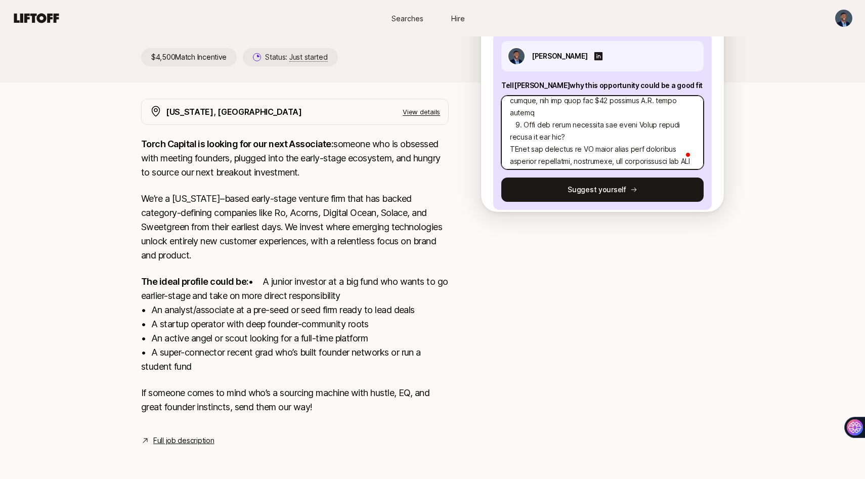
type textarea "x"
type textarea "1. What investment thesis are you most excited about? We are at the edge of a s…"
type textarea "x"
type textarea "1. What investment thesis are you most excited about? We are at the edge of a s…"
type textarea "x"
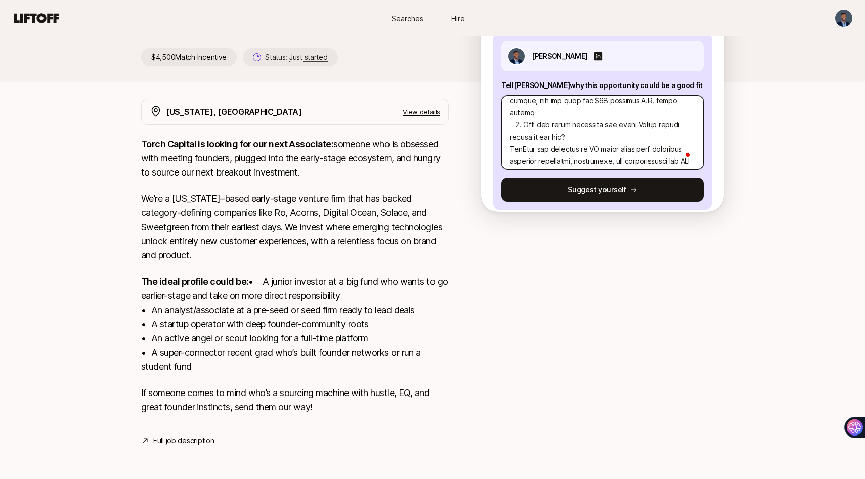
type textarea "1. What investment thesis are you most excited about? We are at the edge of a s…"
type textarea "x"
type textarea "1. What investment thesis are you most excited about? We are at the edge of a s…"
type textarea "x"
type textarea "1. What investment thesis are you most excited about? We are at the edge of a s…"
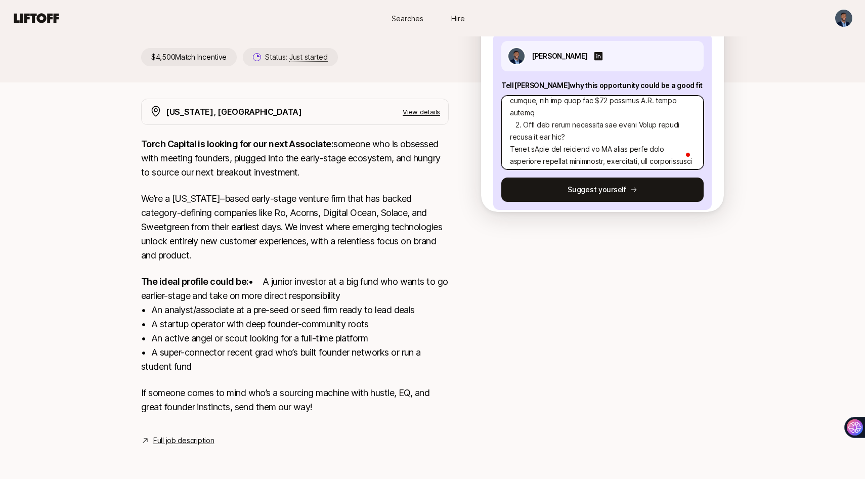
type textarea "x"
type textarea "1. What investment thesis are you most excited about? We are at the edge of a s…"
type textarea "x"
type textarea "1. What investment thesis are you most excited about? We are at the edge of a s…"
type textarea "x"
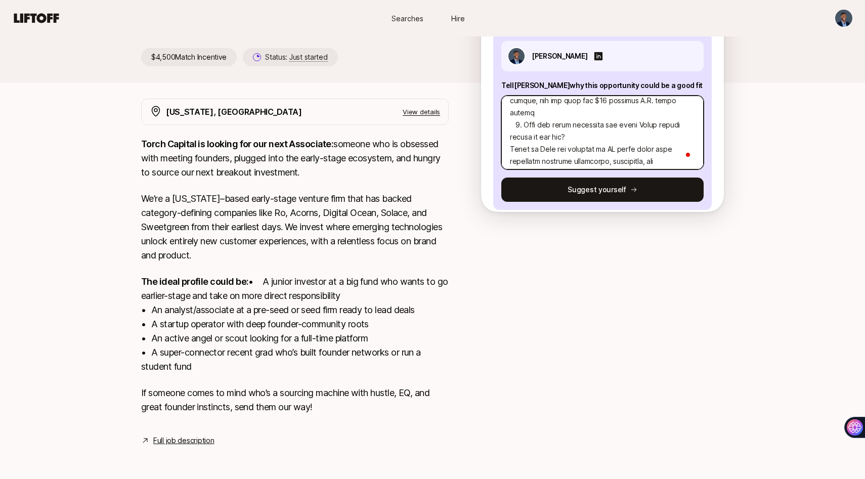
type textarea "1. What investment thesis are you most excited about? We are at the edge of a s…"
type textarea "x"
type textarea "1. What investment thesis are you most excited about? We are at the edge of a s…"
type textarea "x"
type textarea "1. What investment thesis are you most excited about? We are at the edge of a s…"
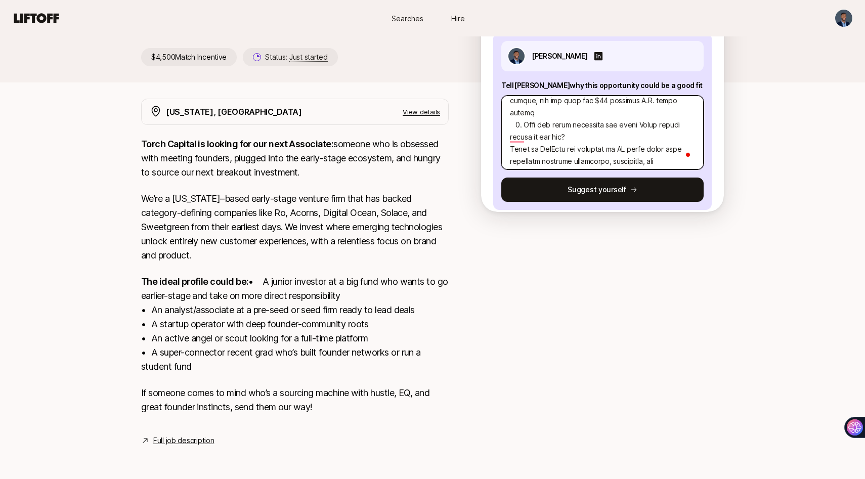
type textarea "x"
type textarea "1. What investment thesis are you most excited about? We are at the edge of a s…"
type textarea "x"
type textarea "1. What investment thesis are you most excited about? We are at the edge of a s…"
type textarea "x"
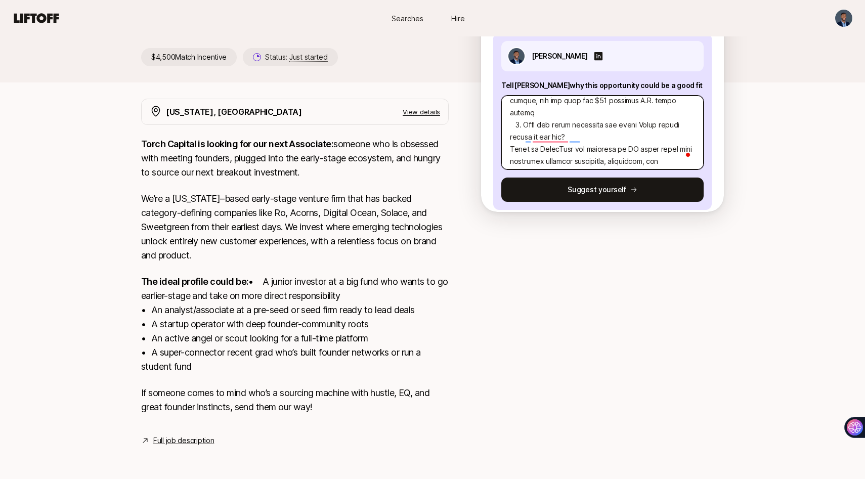
type textarea "1. What investment thesis are you most excited about? We are at the edge of a s…"
type textarea "x"
type textarea "1. What investment thesis are you most excited about? We are at the edge of a s…"
type textarea "x"
type textarea "1. What investment thesis are you most excited about? We are at the edge of a s…"
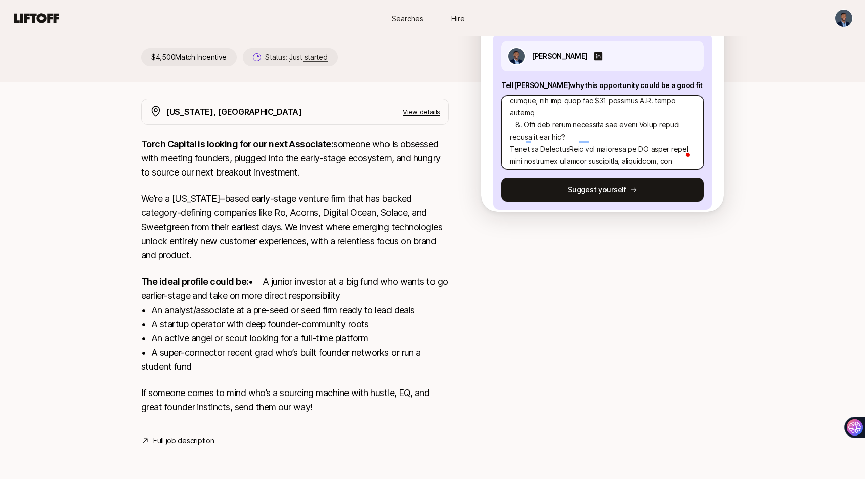
type textarea "x"
type textarea "1. What investment thesis are you most excited about? We are at the edge of a s…"
type textarea "x"
type textarea "1. What investment thesis are you most excited about? We are at the edge of a s…"
type textarea "x"
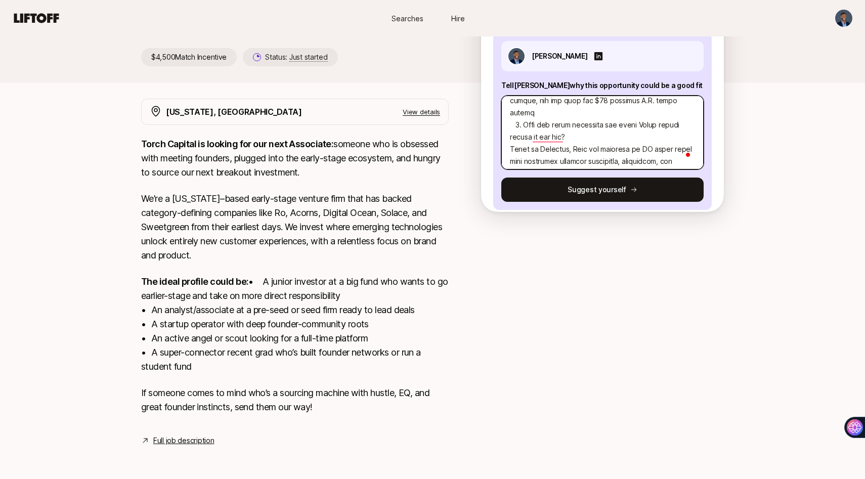
type textarea "1. What investment thesis are you most excited about? We are at the edge of a s…"
type textarea "x"
type textarea "1. What investment thesis are you most excited about? We are at the edge of a s…"
click at [635, 135] on textarea "To enrich screen reader interactions, please activate Accessibility in Grammarl…" at bounding box center [602, 133] width 202 height 74
type textarea "x"
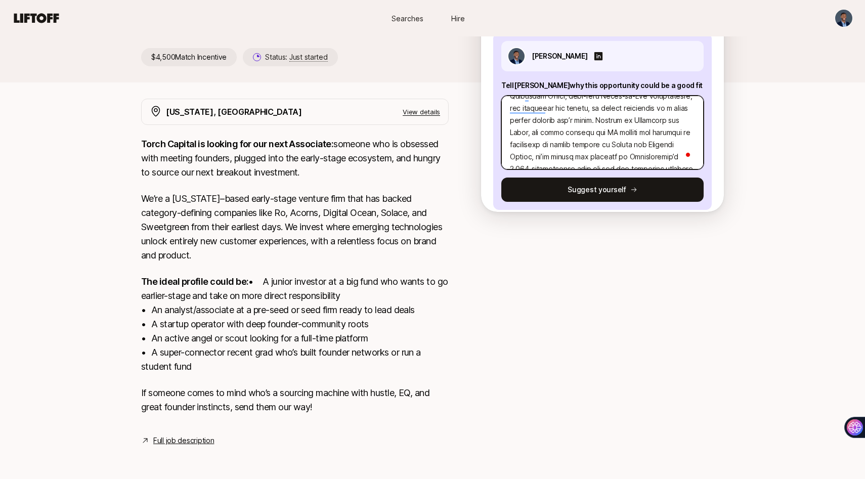
type textarea "1. What investment thesis are you most excited about? We are at the edge of a s…"
type textarea "x"
type textarea "1. What investment thesis are you most excited about? We are at the edge of a s…"
paste textarea "The [PERSON_NAME] Company can turn low-cost plant feedstocks, like rice byprodu…"
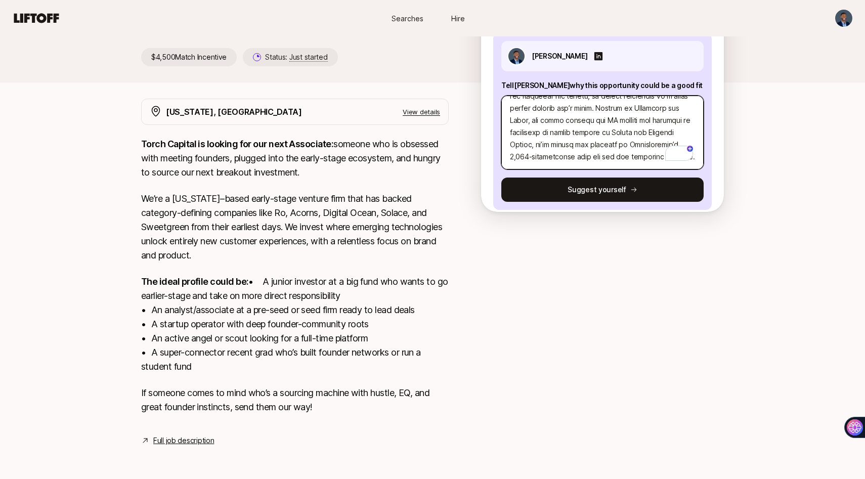
type textarea "x"
type textarea "1. What investment thesis are you most excited about? We are at the edge of a s…"
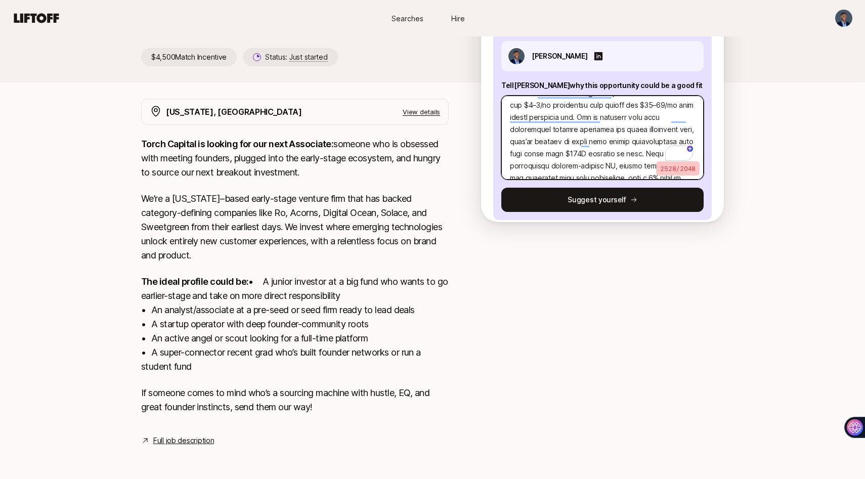
scroll to position [522, 0]
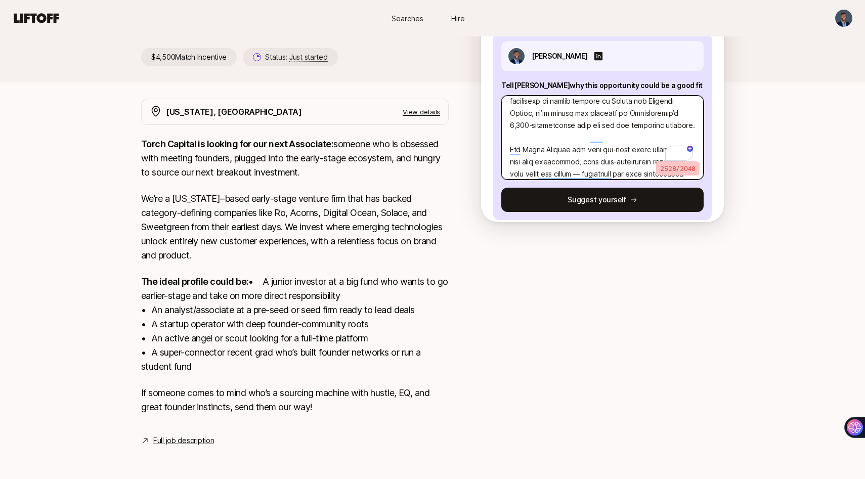
type textarea "x"
type textarea "1. What investment thesis are you most excited about? We are at the edge of a s…"
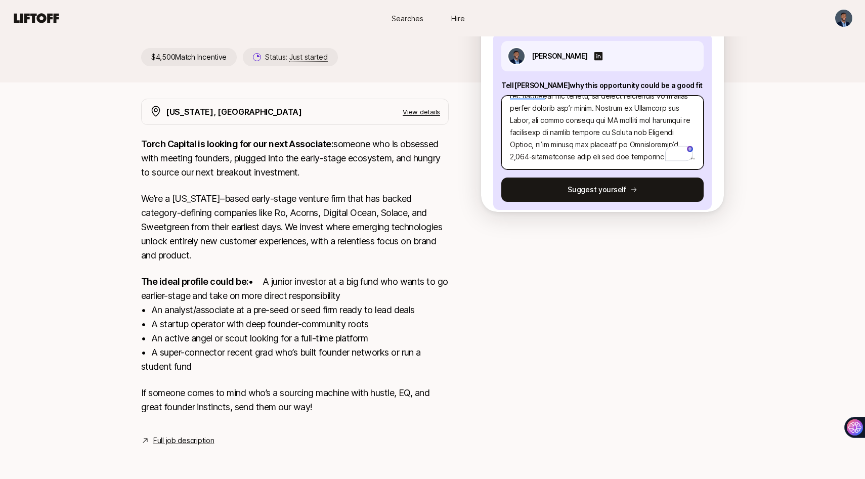
paste textarea "The [PERSON_NAME] Company can turn low-cost plant feedstocks, like rice byprodu…"
type textarea "x"
type textarea "1. What investment thesis are you most excited about? We are at the edge of a s…"
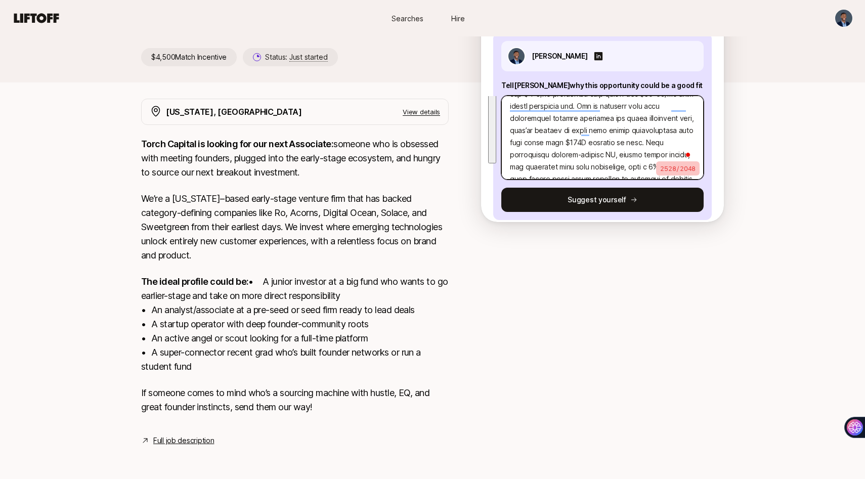
type textarea "x"
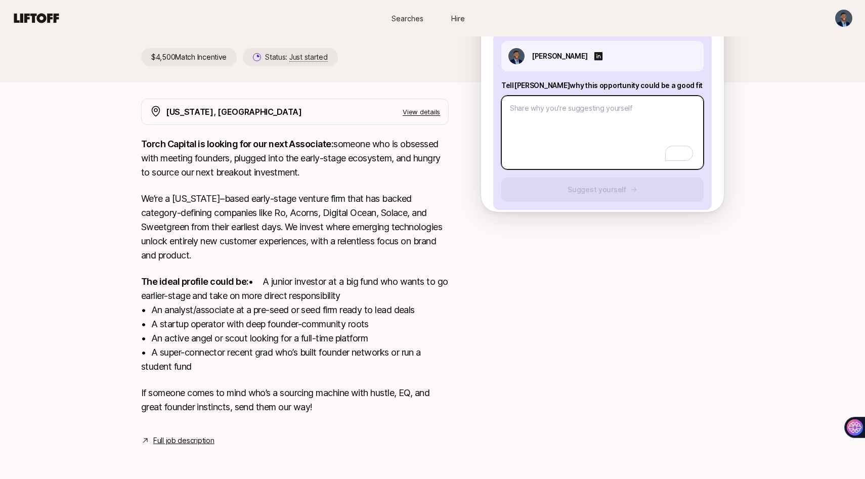
paste textarea "1. What investment thesis are you most excited about? We are at the edge of a s…"
type textarea "x"
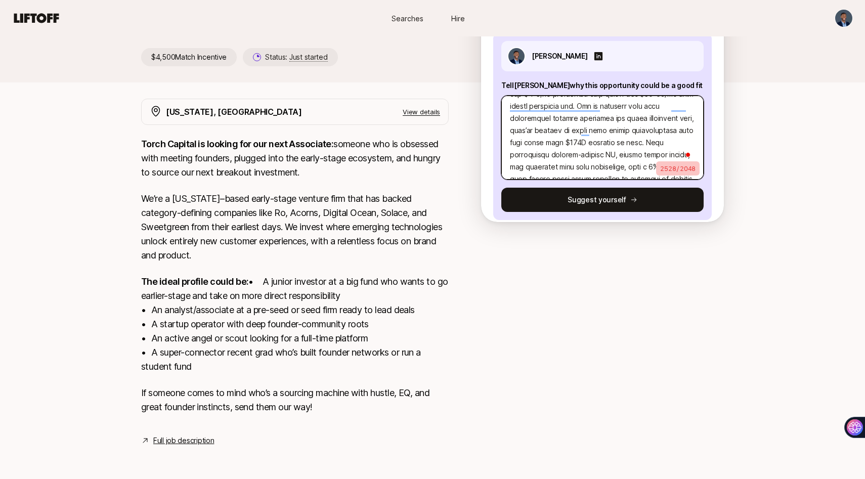
type textarea "1. What investment thesis are you most excited about? We are at the edge of a s…"
click at [609, 101] on textarea "To enrich screen reader interactions, please activate Accessibility in Grammarl…" at bounding box center [602, 138] width 202 height 84
type textarea "x"
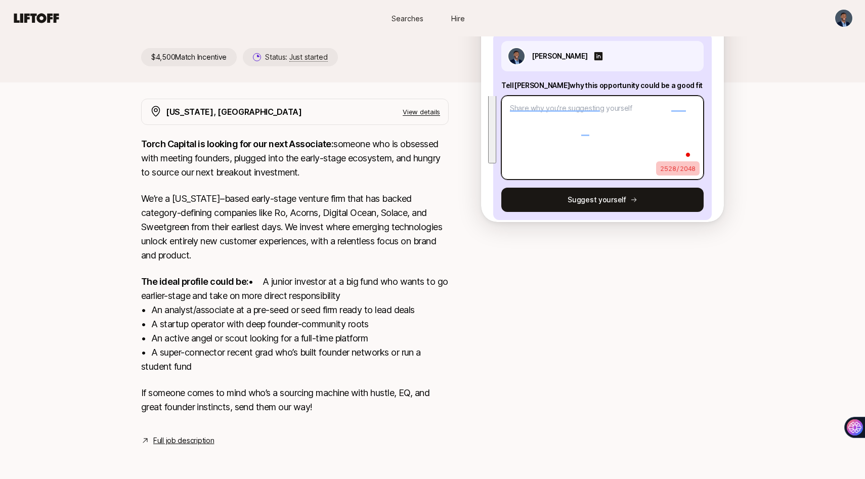
scroll to position [0, 0]
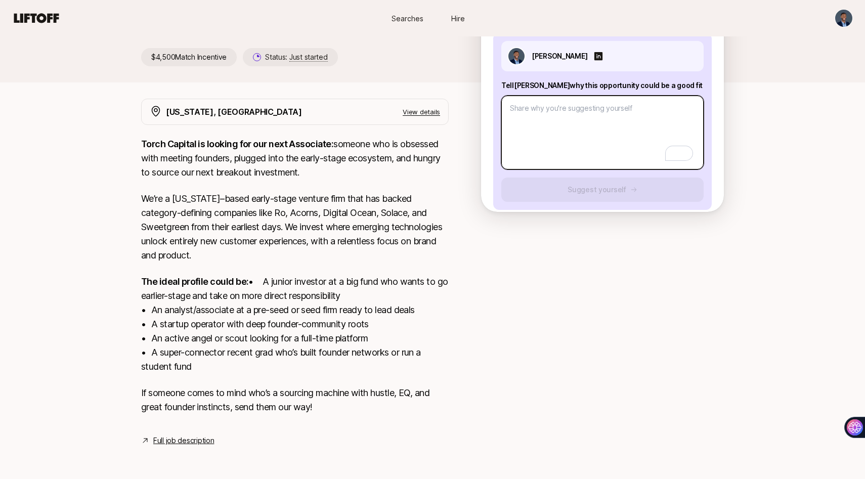
paste textarea "1. What investment thesis are you most excited about? We are at the edge of a s…"
type textarea "x"
type textarea "1. What investment thesis are you most excited about? We are at the edge of a s…"
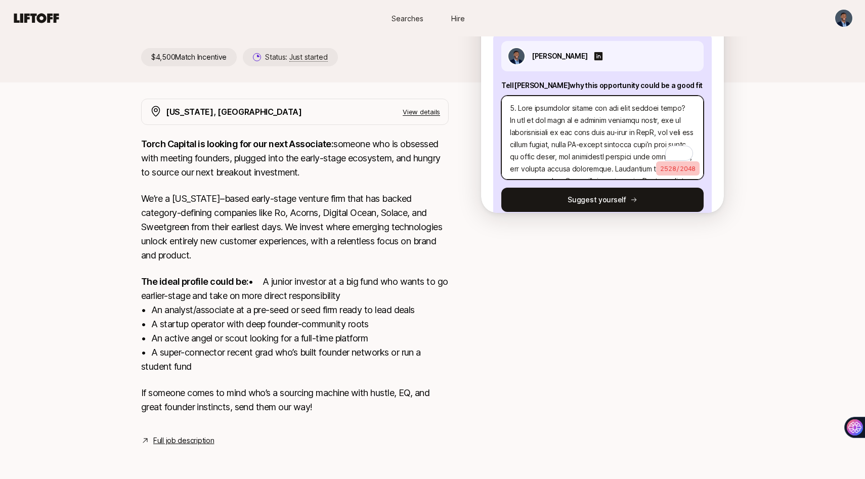
scroll to position [536, 0]
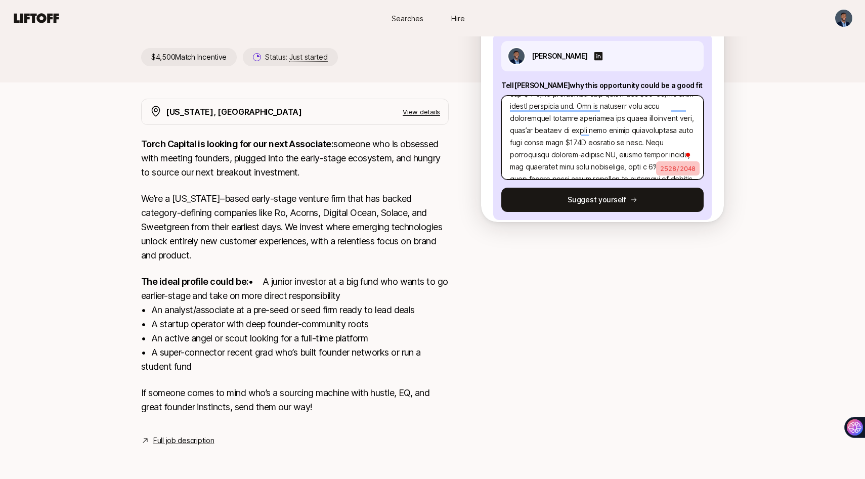
click at [575, 96] on textarea "To enrich screen reader interactions, please activate Accessibility in Grammarl…" at bounding box center [602, 138] width 202 height 84
type textarea "x"
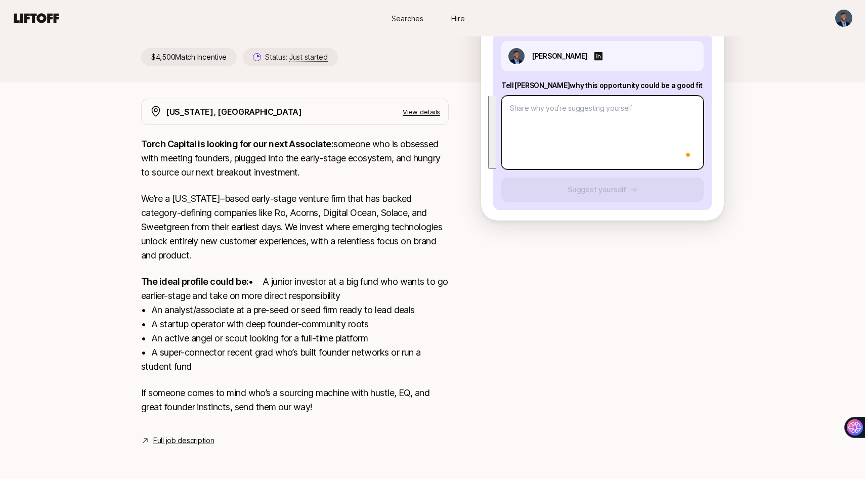
scroll to position [0, 0]
paste textarea "1. What investment thesis are you most excited about? We are at the edge of a s…"
type textarea "x"
type textarea "1. What investment thesis are you most excited about? We are at the edge of a s…"
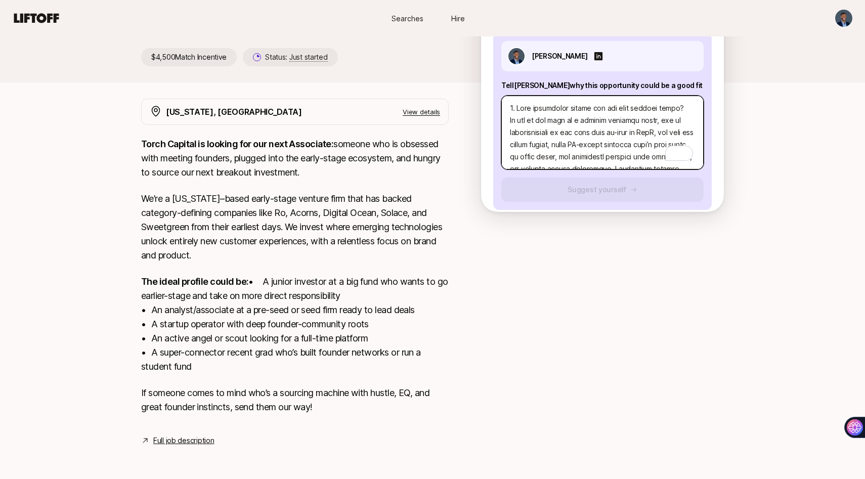
scroll to position [500, 0]
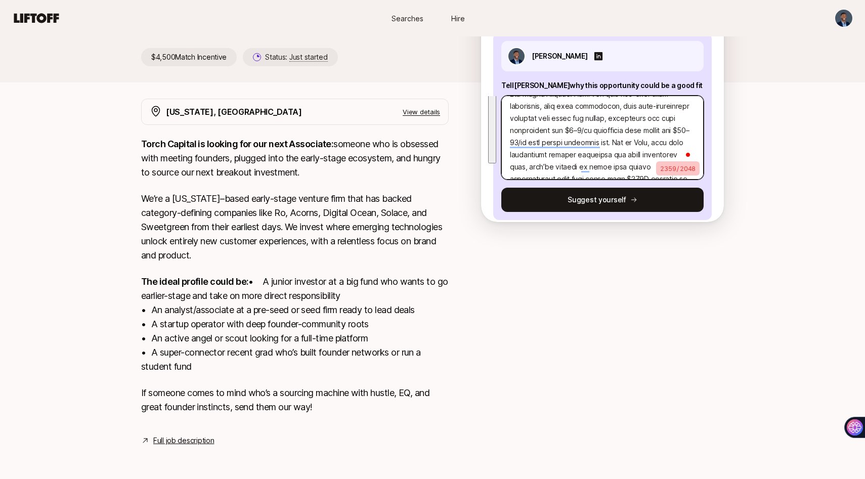
type textarea "x"
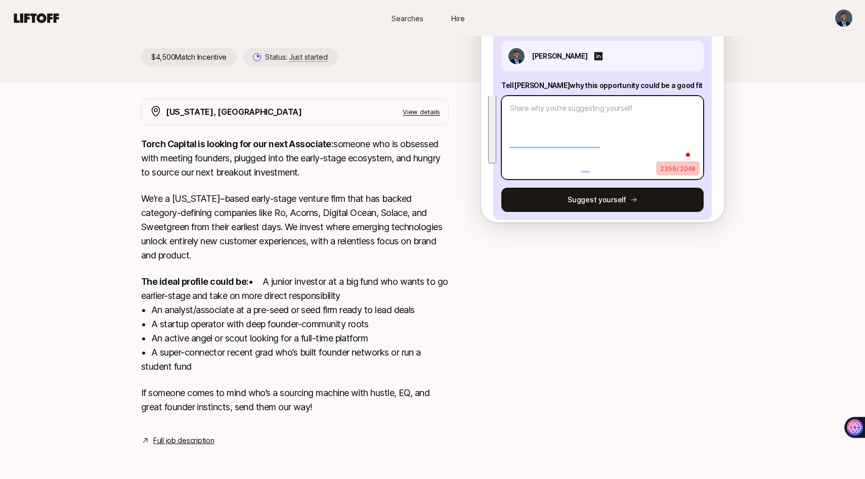
scroll to position [0, 0]
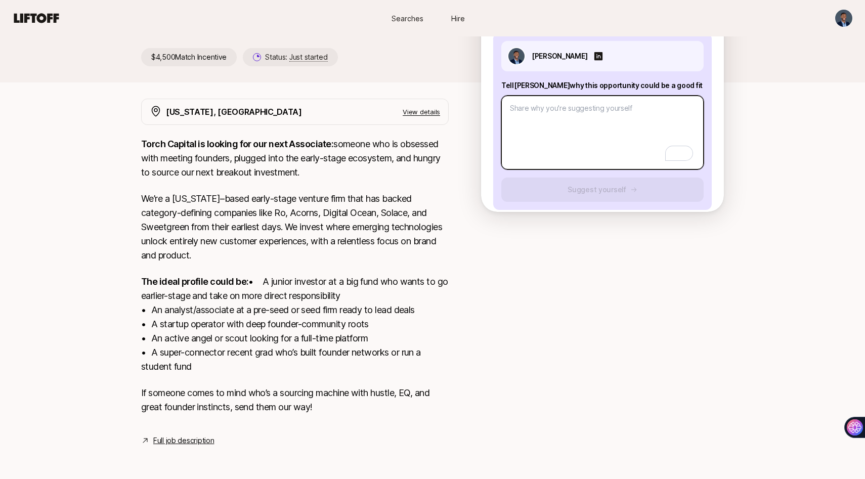
paste textarea "Lore ipsumdolor sitame con adi elit seddoei tempo? In’ut la etd magn al e admin…"
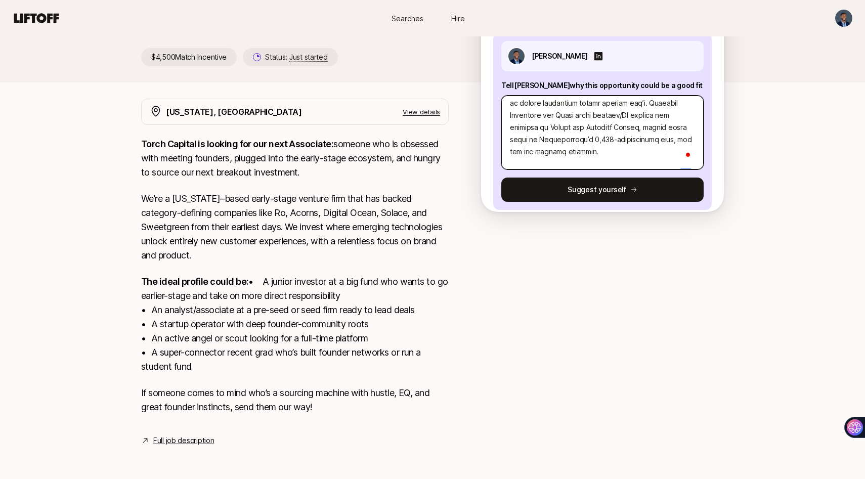
scroll to position [191, 0]
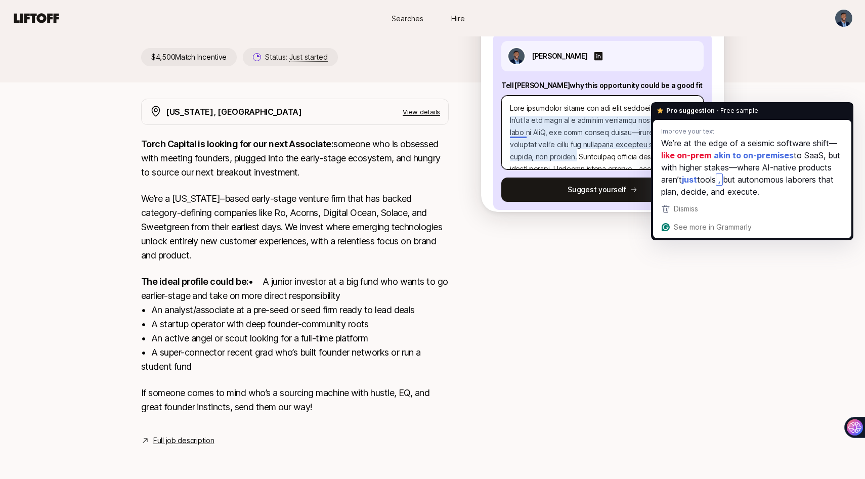
click at [659, 96] on textarea "To enrich screen reader interactions, please activate Accessibility in Grammarl…" at bounding box center [602, 133] width 202 height 74
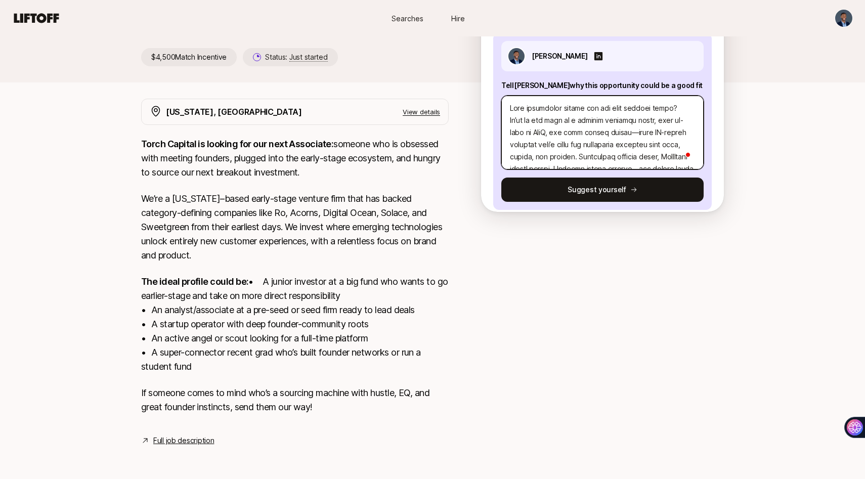
click at [634, 109] on textarea "To enrich screen reader interactions, please activate Accessibility in Grammarl…" at bounding box center [602, 133] width 202 height 74
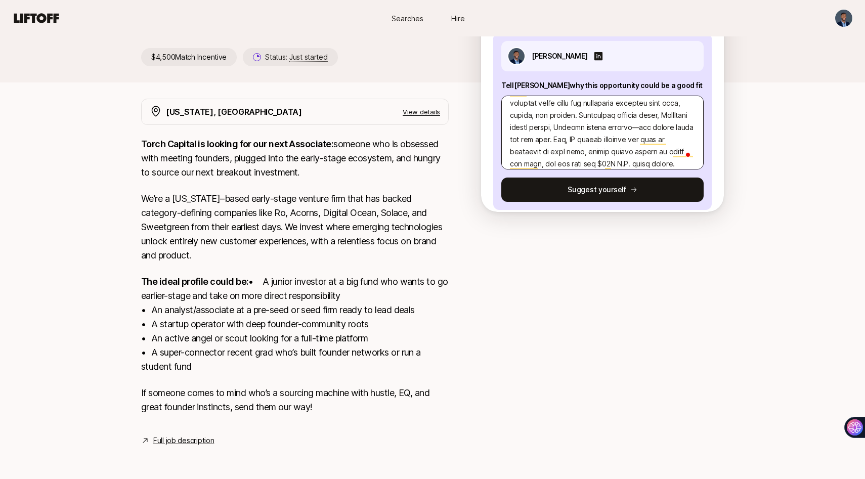
click at [675, 104] on textarea "To enrich screen reader interactions, please activate Accessibility in Grammarl…" at bounding box center [602, 133] width 202 height 74
type textarea "What investment thesis are you most excited about? We’re at the edge of a seism…"
type textarea "x"
type textarea "What investment thesis are you most excited about? We’re at the edge of a seism…"
type textarea "x"
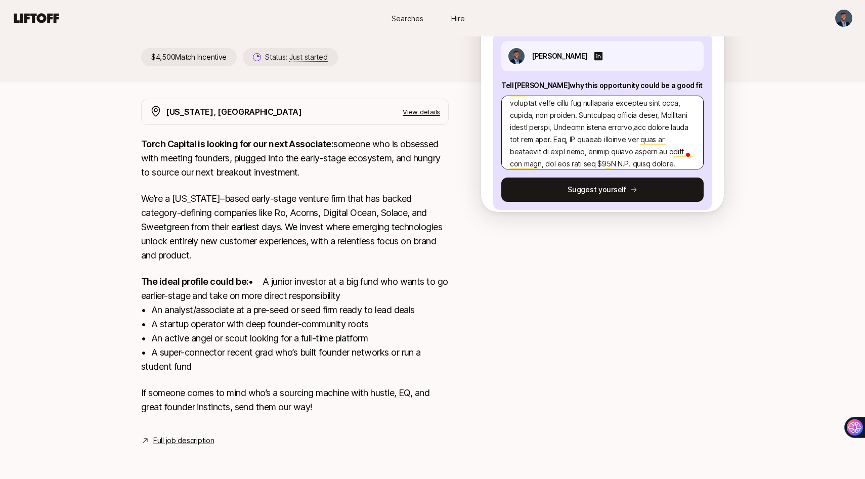
type textarea "What investment thesis are you most excited about? We’re at the edge of a seism…"
type textarea "x"
click at [569, 124] on textarea "To enrich screen reader interactions, please activate Accessibility in Grammarl…" at bounding box center [602, 133] width 202 height 74
click at [578, 113] on textarea "To enrich screen reader interactions, please activate Accessibility in Grammarl…" at bounding box center [602, 133] width 202 height 74
click at [518, 100] on textarea "To enrich screen reader interactions, please activate Accessibility in Grammarl…" at bounding box center [602, 133] width 202 height 74
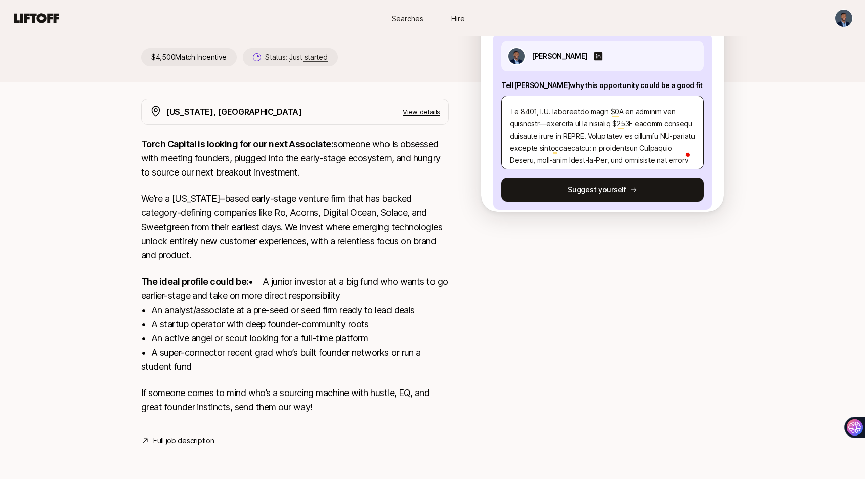
type textarea "What investment thesis are you most excited about? We’re at the edge of a seism…"
type textarea "x"
type textarea "What investment thesis are you most excited about? We’re at the edge of a seism…"
type textarea "x"
type textarea "What investment thesis are you most excited about? We’re at the edge of a seism…"
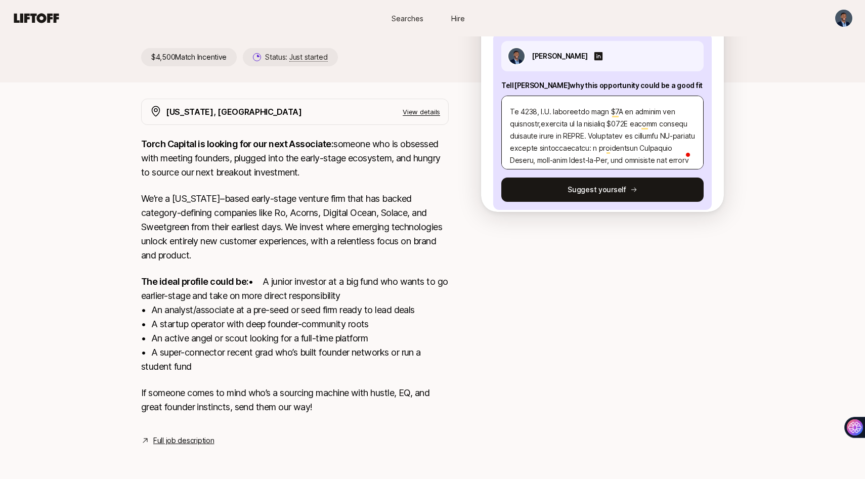
type textarea "x"
click at [509, 96] on textarea "To enrich screen reader interactions, please activate Accessibility in Grammarl…" at bounding box center [602, 133] width 202 height 74
type textarea "What investment thesis are you most excited about? We’re at the edge of a seism…"
type textarea "x"
type textarea "What investment thesis are you most excited about? We’re at the edge of a seism…"
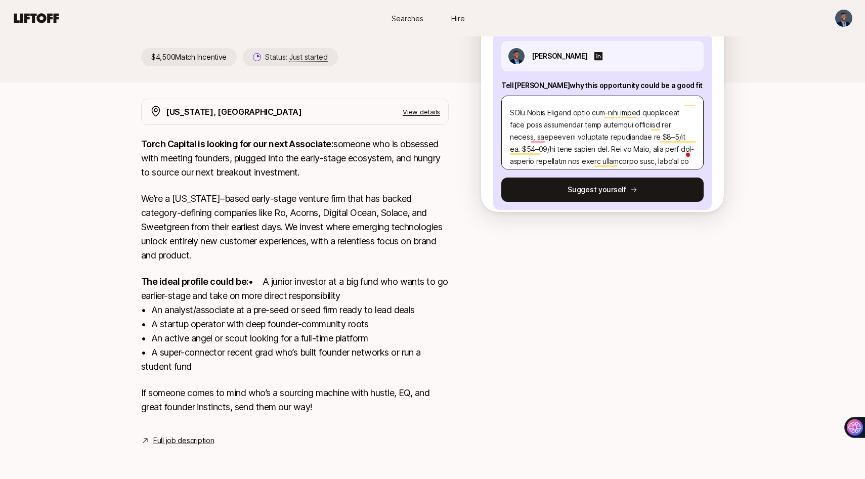
type textarea "x"
type textarea "What investment thesis are you most excited about? We’re at the edge of a seism…"
type textarea "x"
type textarea "What investment thesis are you most excited about? We’re at the edge of a seism…"
type textarea "x"
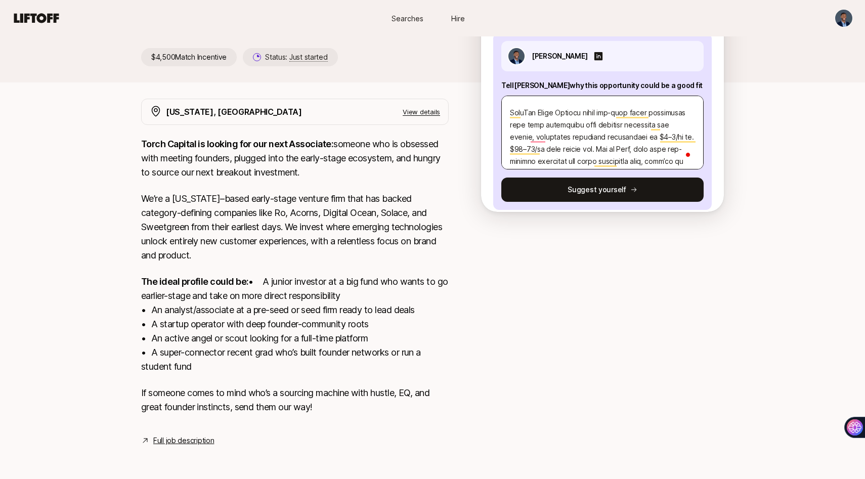
type textarea "What investment thesis are you most excited about? We’re at the edge of a seism…"
type textarea "x"
type textarea "What investment thesis are you most excited about? We’re at the edge of a seism…"
type textarea "x"
type textarea "What investment thesis are you most excited about? We’re at the edge of a seism…"
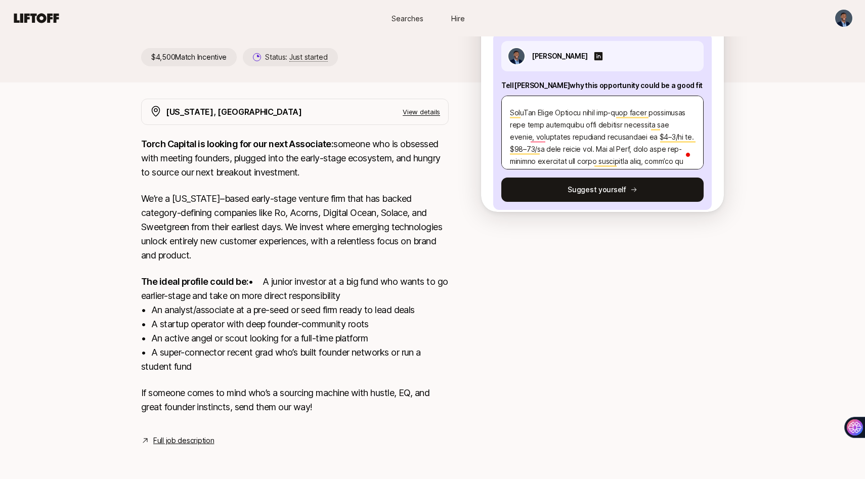
type textarea "x"
type textarea "What investment thesis are you most excited about? We’re at the edge of a seism…"
type textarea "x"
type textarea "What investment thesis are you most excited about? We’re at the edge of a seism…"
type textarea "x"
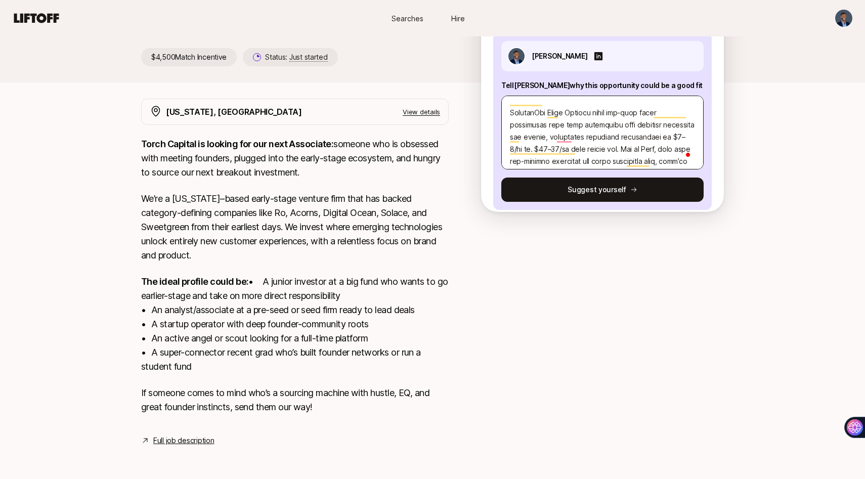
type textarea "What investment thesis are you most excited about? We’re at the edge of a seism…"
type textarea "x"
type textarea "What investment thesis are you most excited about? We’re at the edge of a seism…"
type textarea "x"
click at [524, 126] on textarea "To enrich screen reader interactions, please activate Accessibility in Grammarl…" at bounding box center [602, 133] width 202 height 74
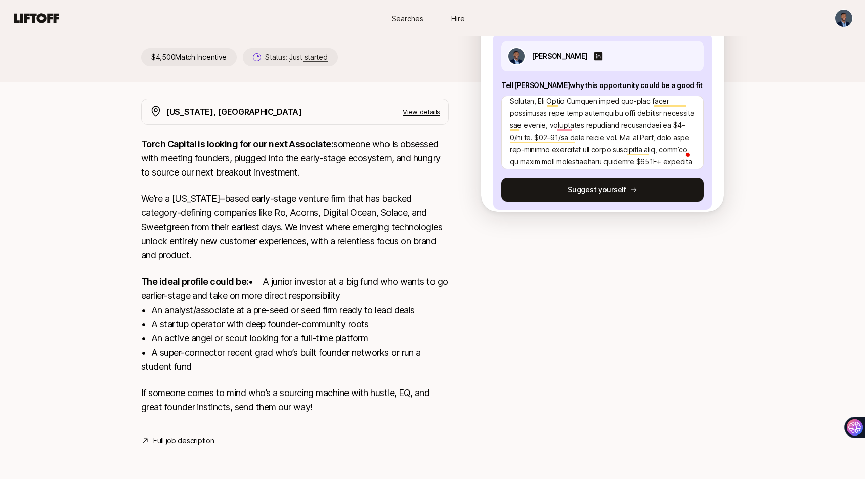
type textarea "What investment thesis are you most excited about? We’re at the edge of a seism…"
type textarea "x"
type textarea "What investment thesis are you most excited about? We’re at the edge of a seism…"
type textarea "x"
type textarea "What investment thesis are you most excited about? We’re at the edge of a seism…"
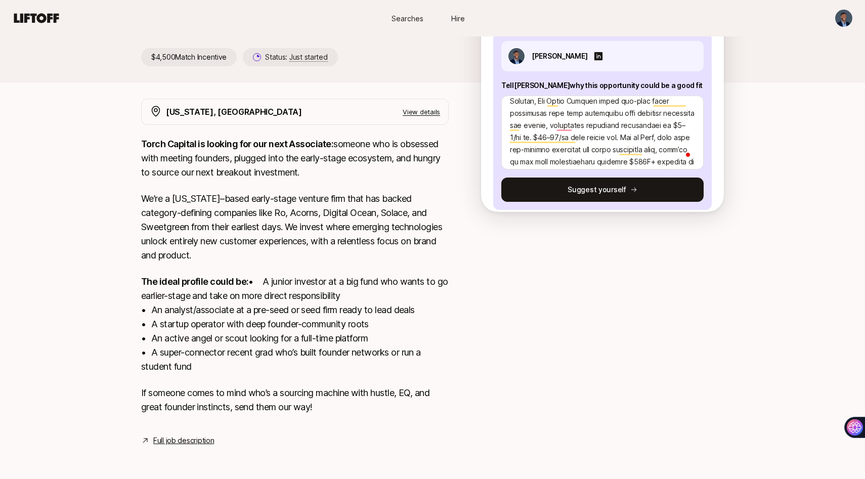
type textarea "x"
type textarea "What investment thesis are you most excited about? We’re at the edge of a seism…"
type textarea "x"
type textarea "What investment thesis are you most excited about? We’re at the edge of a seism…"
type textarea "x"
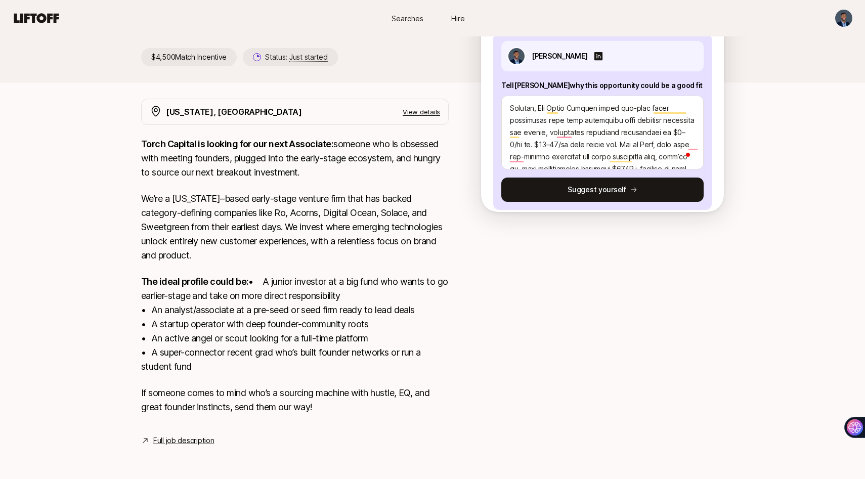
type textarea "What investment thesis are you most excited about? We’re at the edge of a seism…"
type textarea "x"
type textarea "What investment thesis are you most excited about? We’re at the edge of a seism…"
type textarea "x"
type textarea "What investment thesis are you most excited about? We’re at the edge of a seism…"
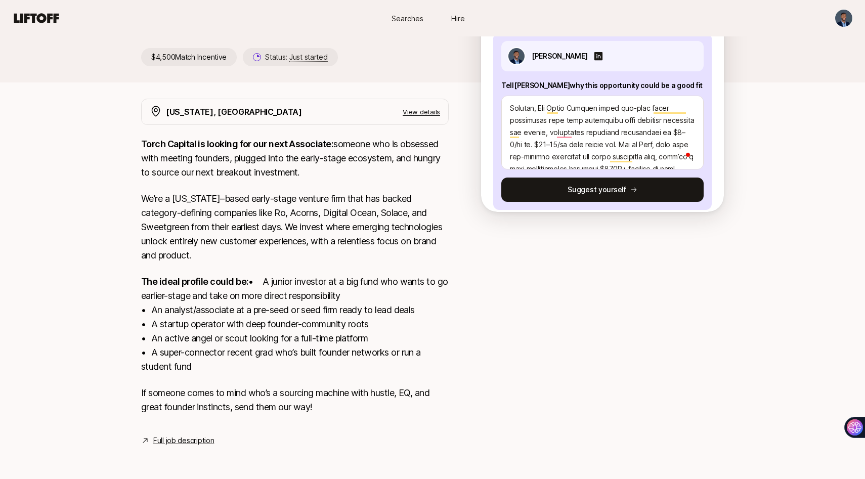
type textarea "x"
type textarea "What investment thesis are you most excited about? We’re at the edge of a seism…"
type textarea "x"
type textarea "What investment thesis are you most excited about? We’re at the edge of a seism…"
type textarea "x"
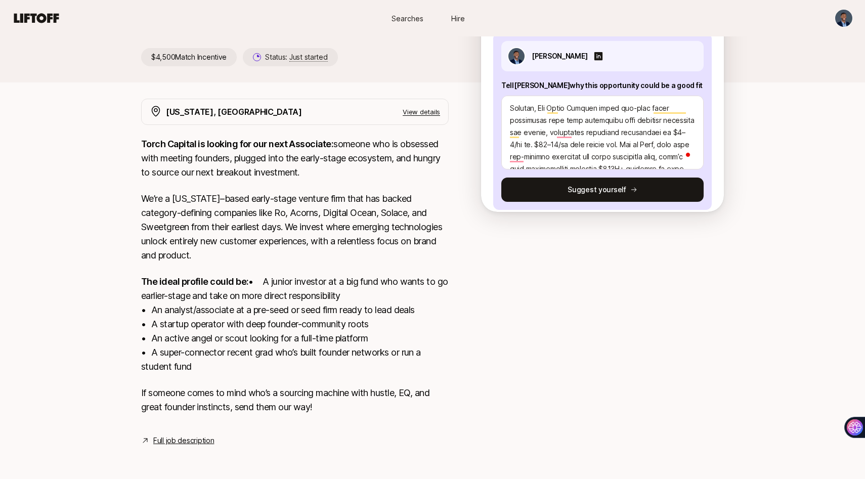
type textarea "What investment thesis are you most excited about? We’re at the edge of a seism…"
type textarea "x"
type textarea "What investment thesis are you most excited about? We’re at the edge of a seism…"
type textarea "x"
type textarea "What investment thesis are you most excited about? We’re at the edge of a seism…"
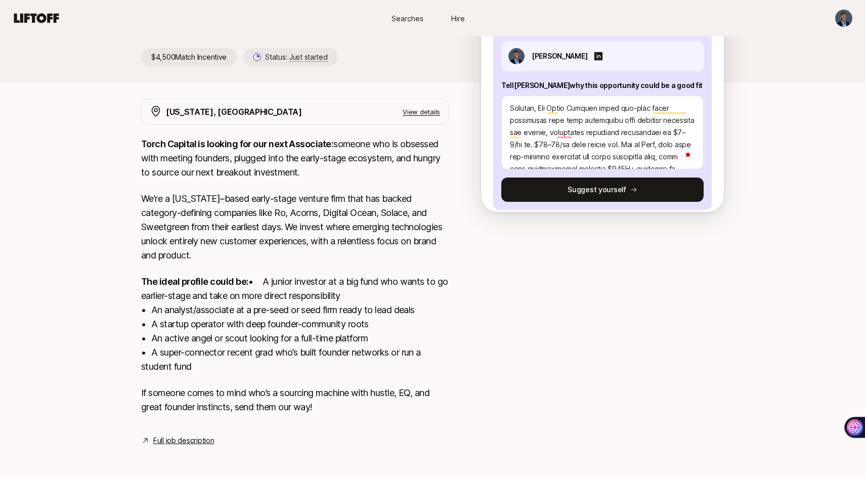
type textarea "x"
type textarea "What investment thesis are you most excited about? We’re at the edge of a seism…"
type textarea "x"
type textarea "What investment thesis are you most excited about? We’re at the edge of a seism…"
type textarea "x"
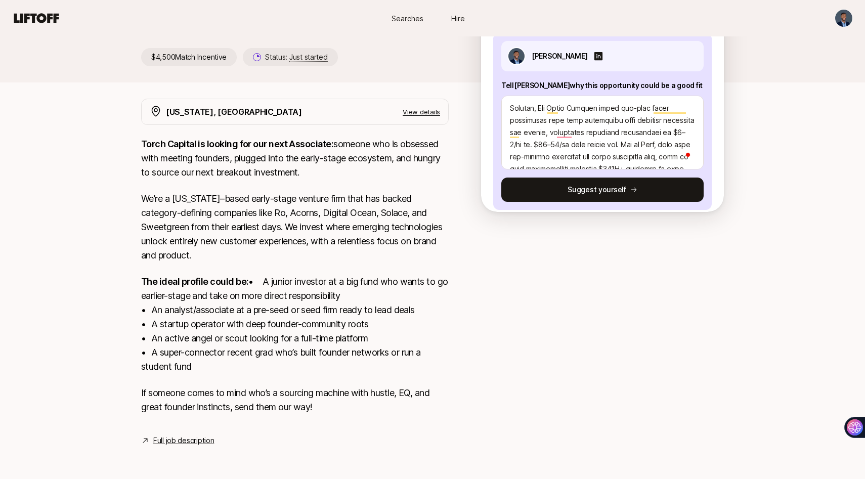
type textarea "What investment thesis are you most excited about? We’re at the edge of a seism…"
type textarea "x"
type textarea "What investment thesis are you most excited about? We’re at the edge of a seism…"
type textarea "x"
type textarea "What investment thesis are you most excited about? We’re at the edge of a seism…"
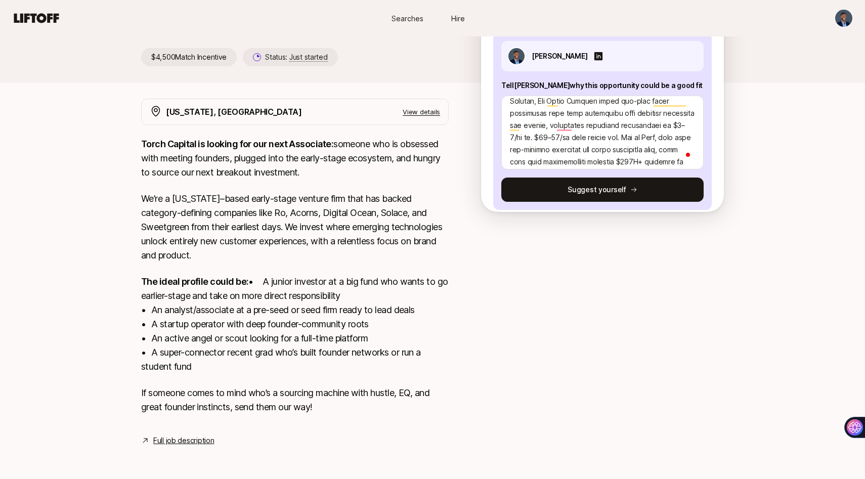
type textarea "x"
type textarea "What investment thesis are you most excited about? We’re at the edge of a seism…"
type textarea "x"
type textarea "What investment thesis are you most excited about? We’re at the edge of a seism…"
type textarea "x"
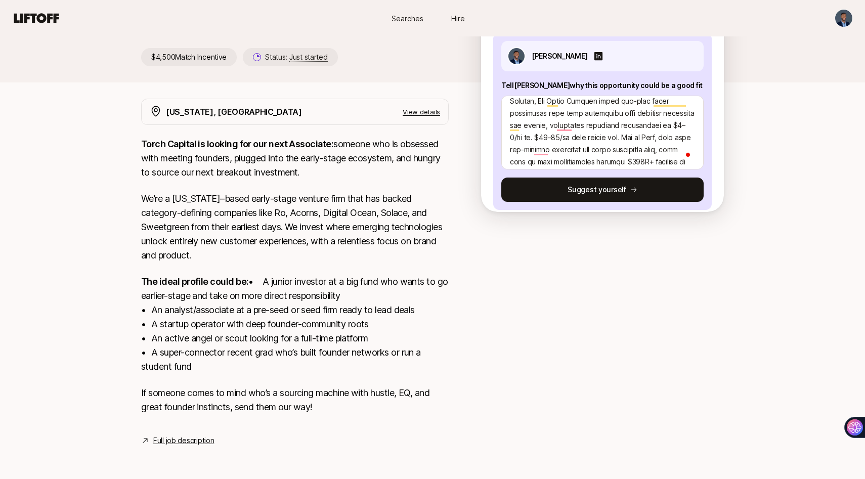
type textarea "What investment thesis are you most excited about? We’re at the edge of a seism…"
type textarea "x"
type textarea "What investment thesis are you most excited about? We’re at the edge of a seism…"
type textarea "x"
type textarea "What investment thesis are you most excited about? We’re at the edge of a seism…"
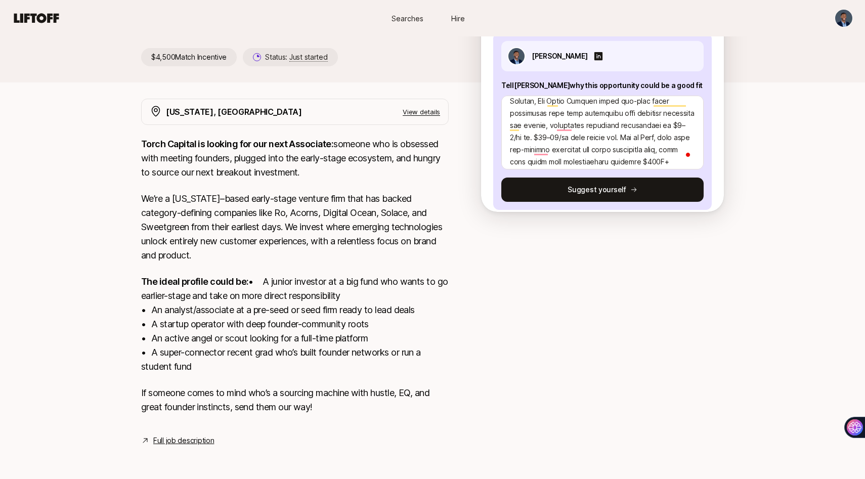
type textarea "x"
type textarea "What investment thesis are you most excited about? We’re at the edge of a seism…"
type textarea "x"
type textarea "What investment thesis are you most excited about? We’re at the edge of a seism…"
type textarea "x"
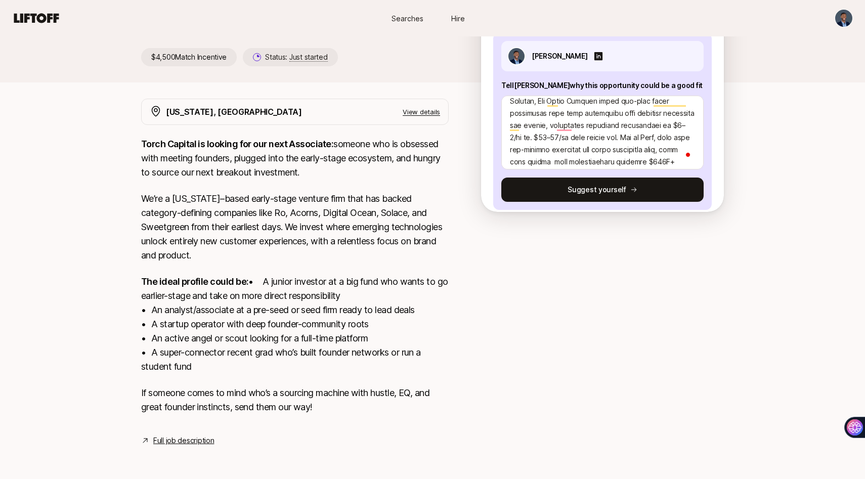
type textarea "What investment thesis are you most excited about? We’re at the edge of a seism…"
type textarea "x"
type textarea "What investment thesis are you most excited about? We’re at the edge of a seism…"
type textarea "x"
type textarea "What investment thesis are you most excited about? We’re at the edge of a seism…"
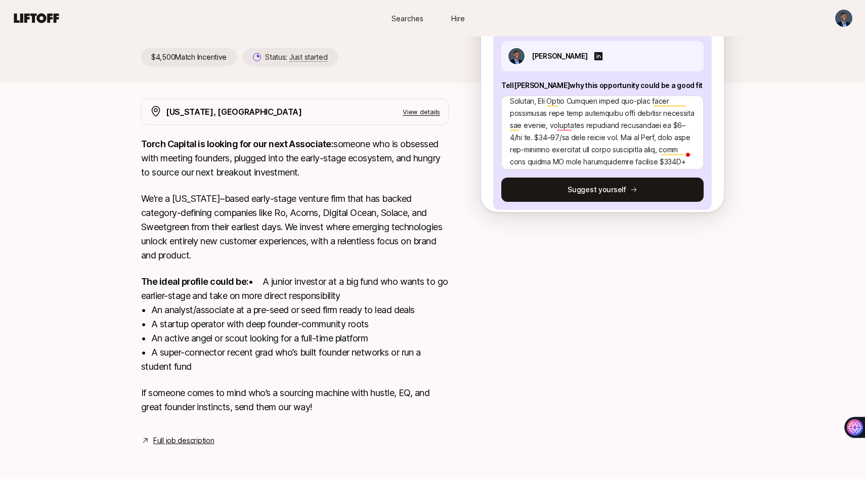
type textarea "x"
type textarea "What investment thesis are you most excited about? We’re at the edge of a seism…"
type textarea "x"
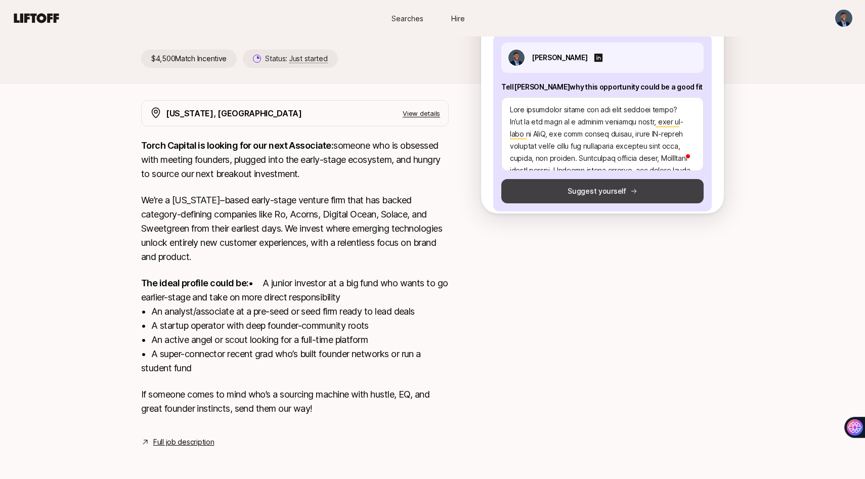
type textarea "What investment thesis are you most excited about? We’re at the edge of a seism…"
click at [575, 179] on button "Suggest yourself" at bounding box center [602, 191] width 202 height 24
type textarea "x"
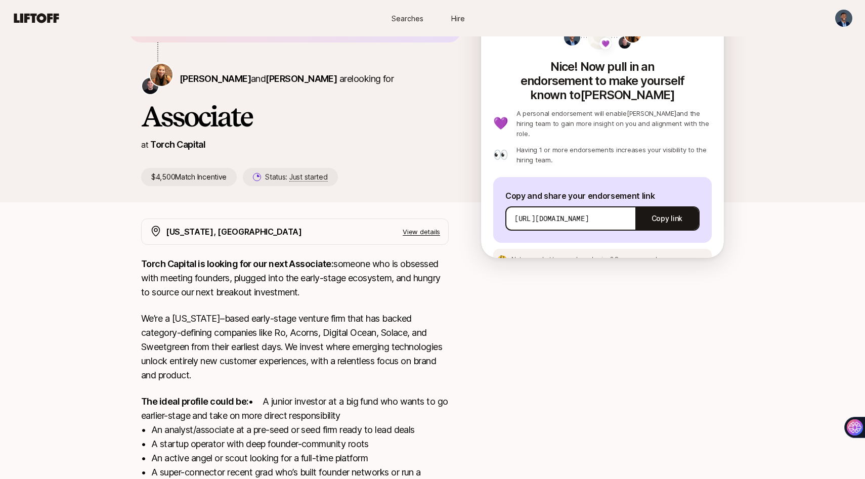
click at [622, 255] on span "See an example message" at bounding box center [651, 259] width 75 height 8
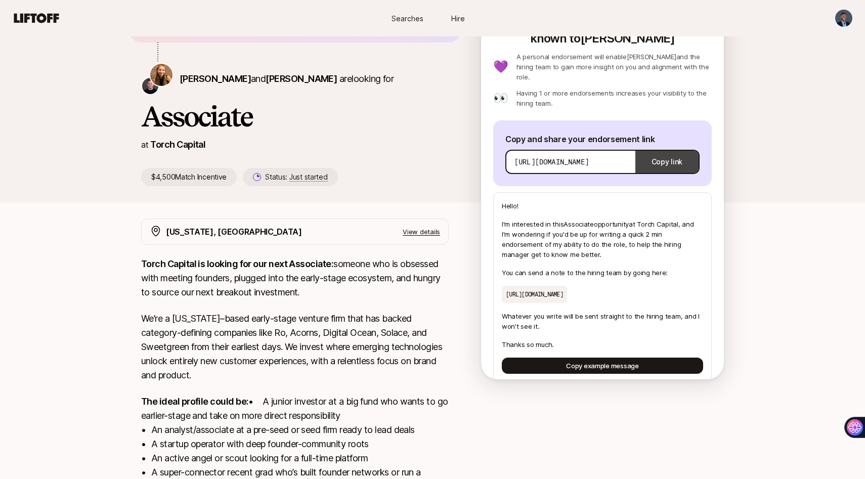
click at [659, 148] on button "Copy link" at bounding box center [666, 162] width 63 height 28
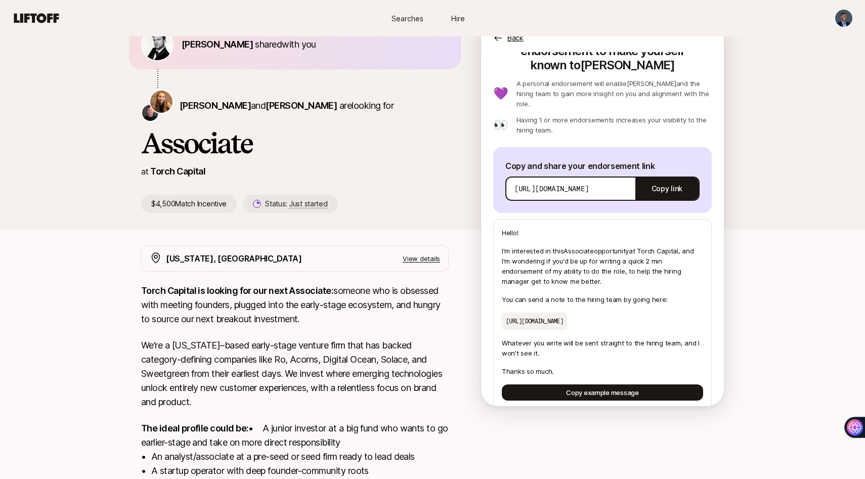
scroll to position [43, 0]
